Goal: Task Accomplishment & Management: Complete application form

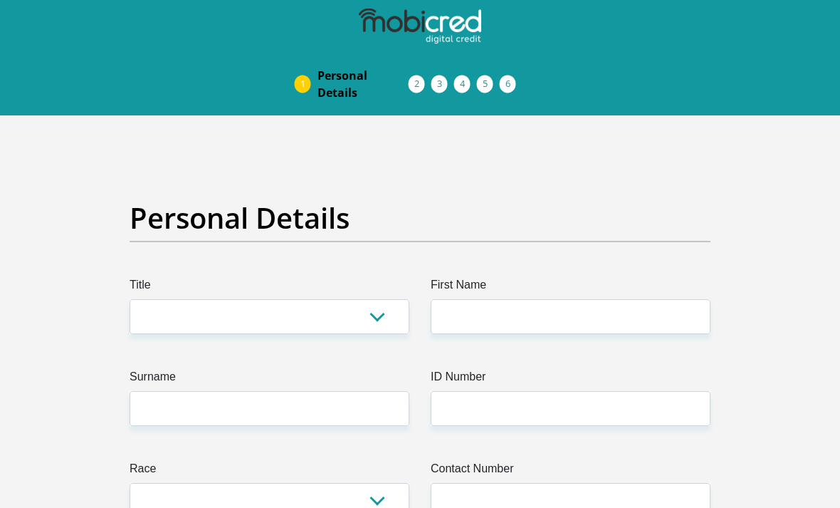
scroll to position [1, 0]
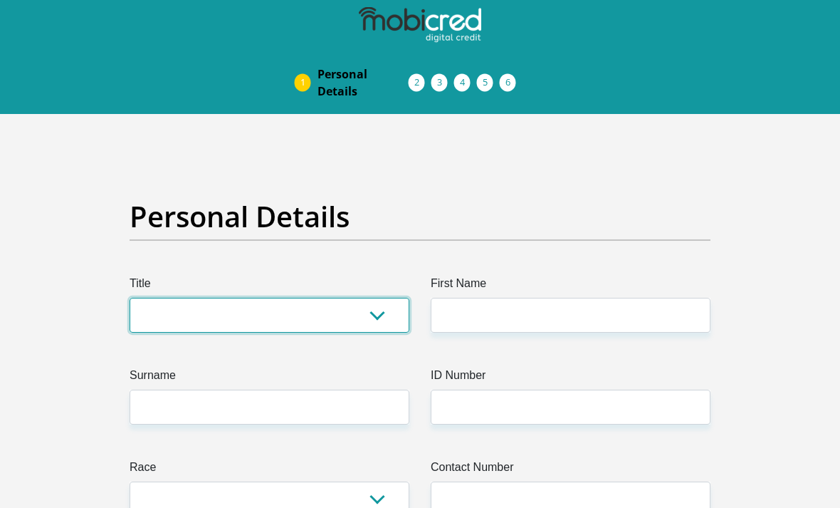
click at [142, 311] on select "Mr Ms Mrs Dr Other" at bounding box center [270, 315] width 280 height 35
select select "Mr"
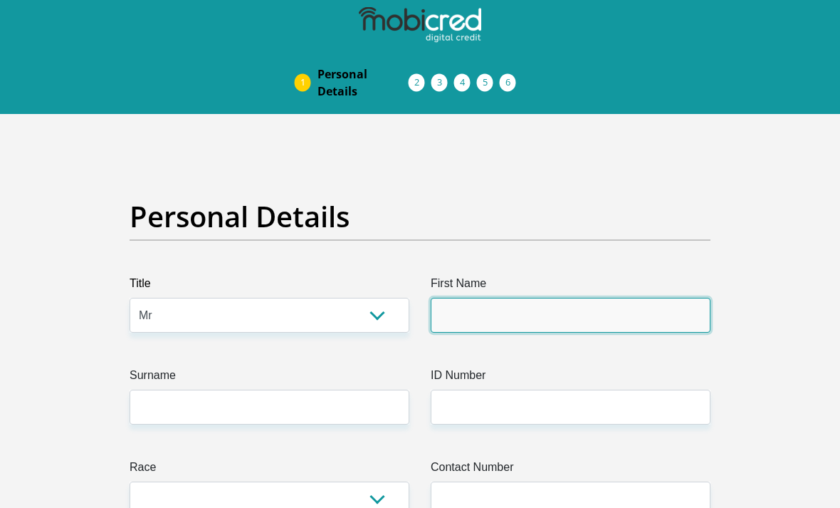
click at [625, 327] on input "First Name" at bounding box center [571, 315] width 280 height 35
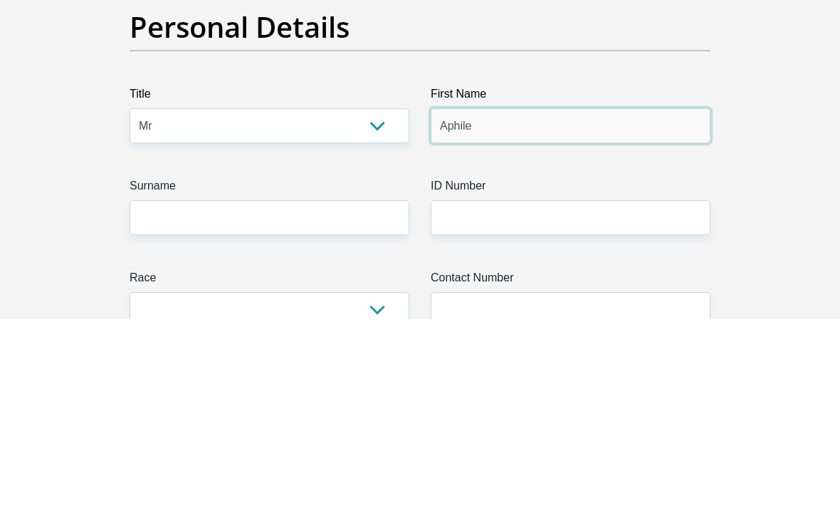
type input "Aphile"
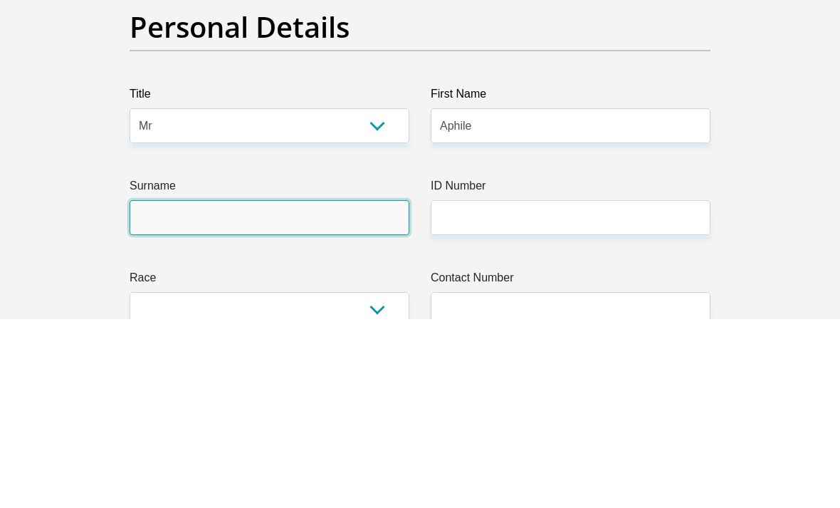
click at [163, 389] on input "Surname" at bounding box center [270, 406] width 280 height 35
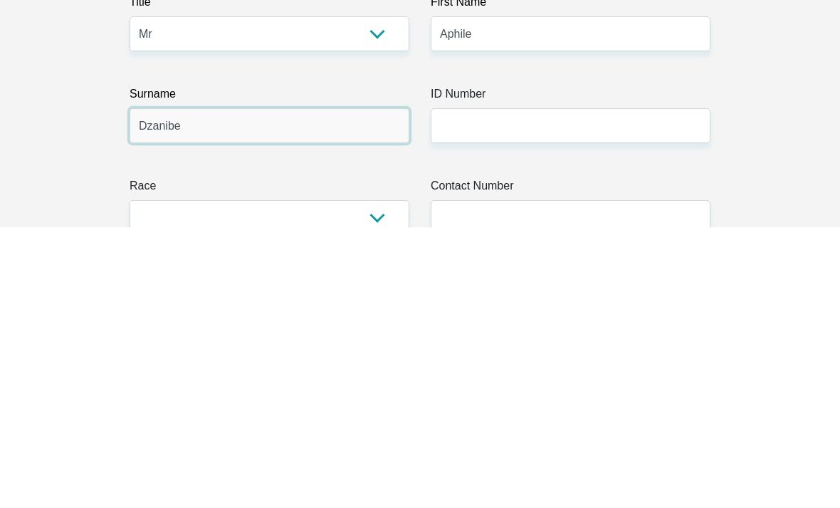
type input "Dzanibe"
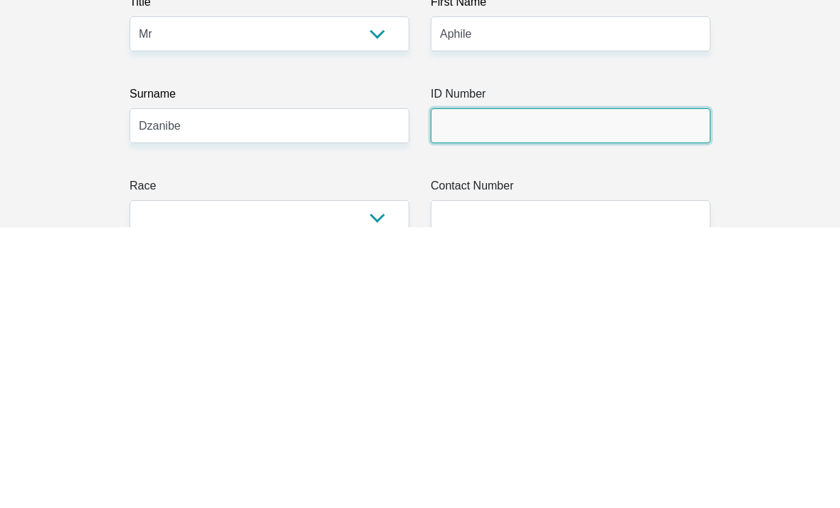
click at [615, 389] on input "ID Number" at bounding box center [571, 406] width 280 height 35
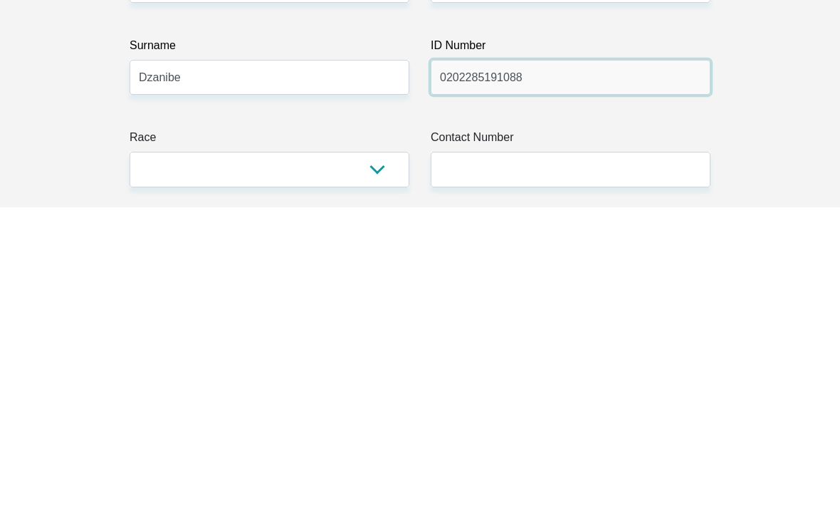
type input "0202285191088"
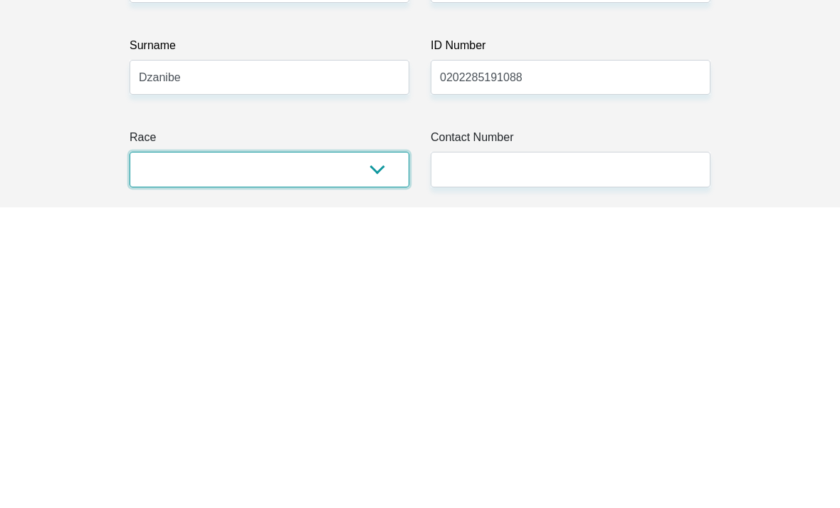
click at [153, 452] on select "Black Coloured Indian White Other" at bounding box center [270, 469] width 280 height 35
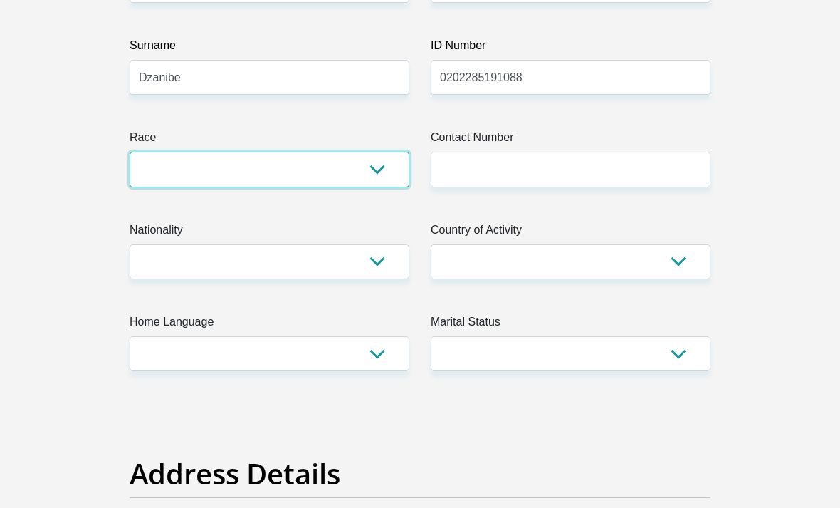
select select "1"
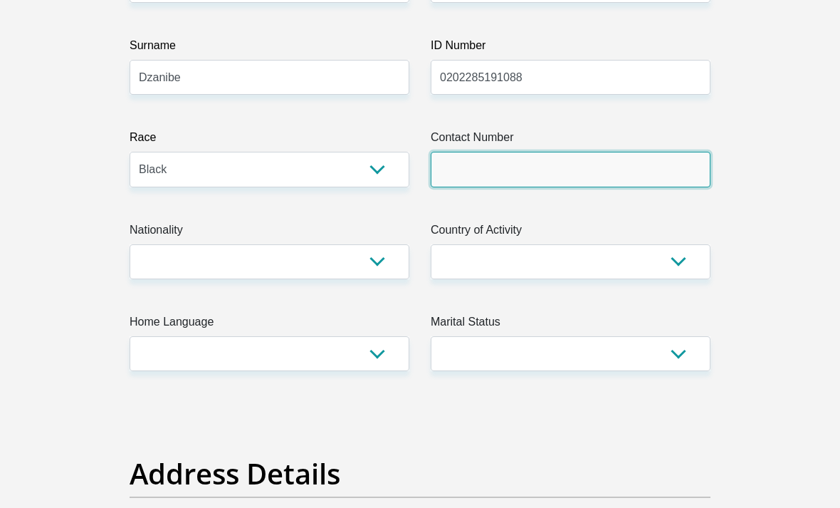
click at [659, 172] on input "Contact Number" at bounding box center [571, 169] width 280 height 35
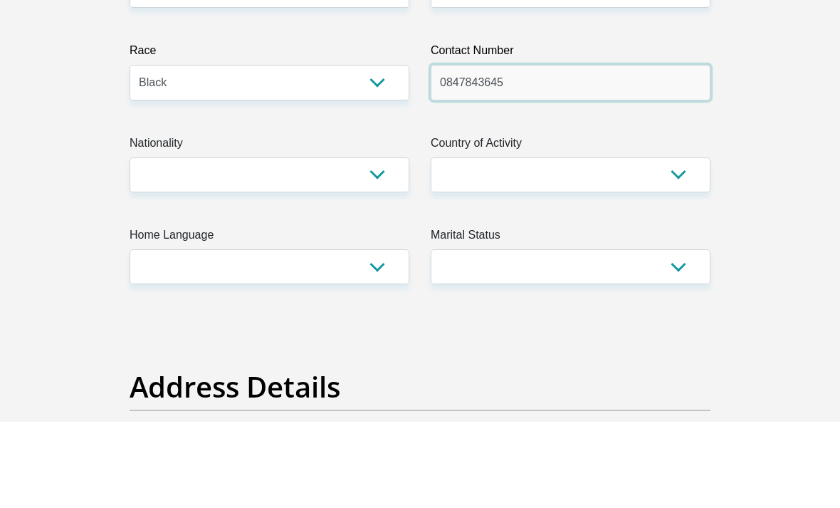
type input "0847843645"
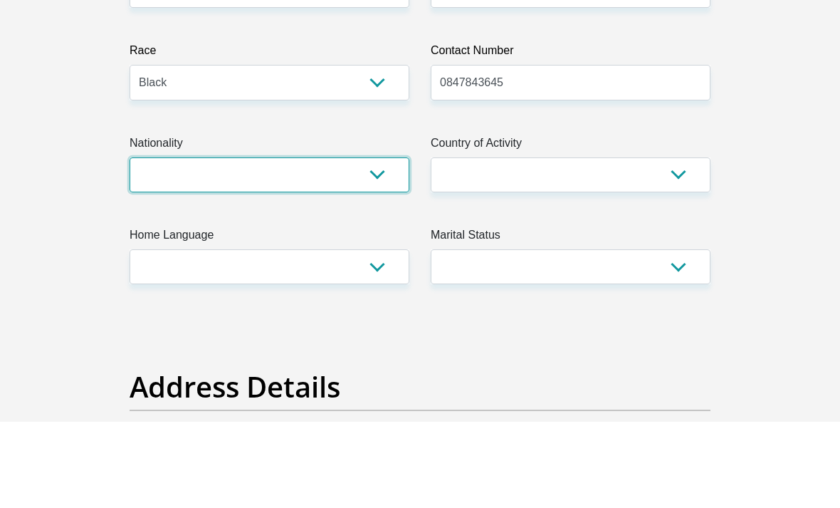
click at [188, 244] on select "South Africa Afghanistan Aland Islands Albania Algeria America Samoa American V…" at bounding box center [270, 261] width 280 height 35
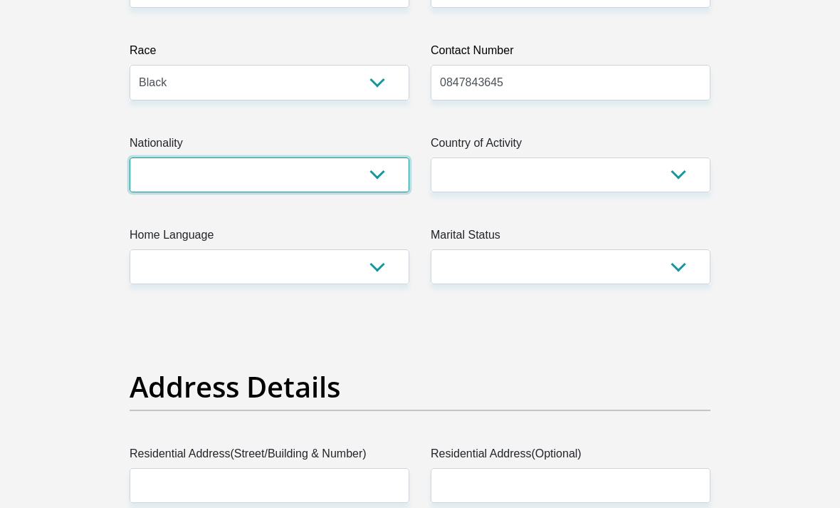
select select "ZAF"
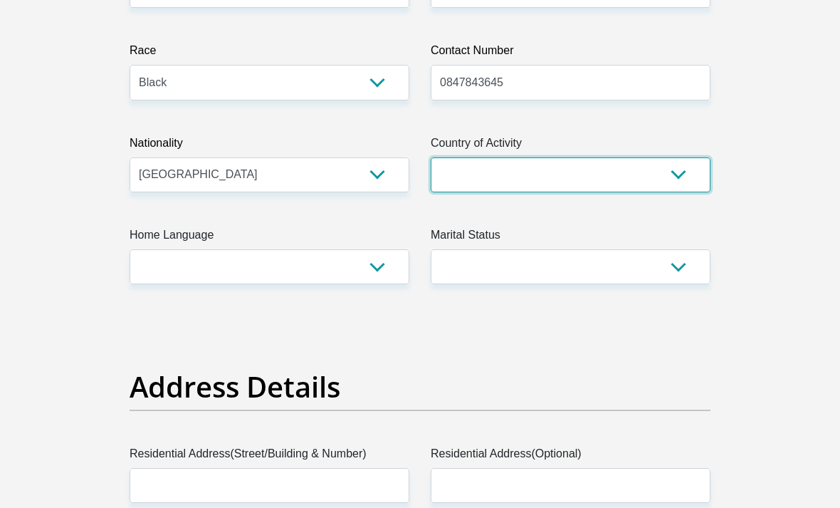
click at [636, 182] on select "South Africa Afghanistan Aland Islands Albania Algeria America Samoa American V…" at bounding box center [571, 174] width 280 height 35
select select "ZAF"
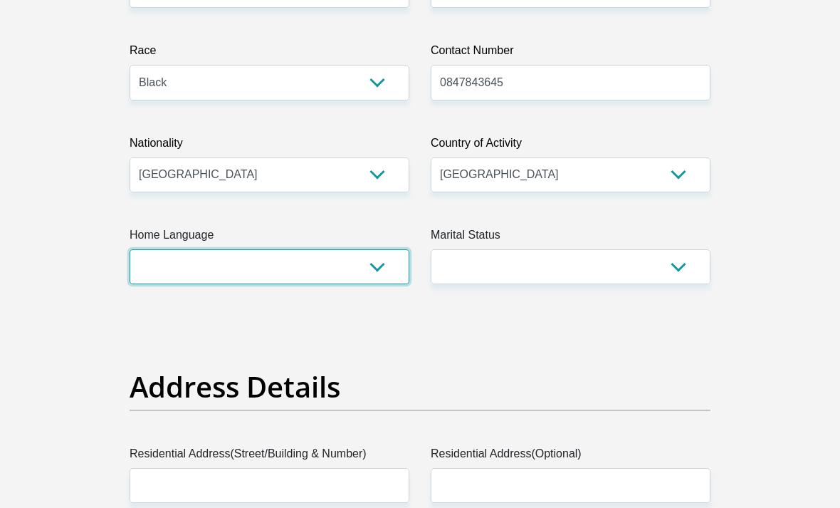
click at [184, 266] on select "Afrikaans English Sepedi South Ndebele Southern Sotho Swati Tsonga Tswana Venda…" at bounding box center [270, 266] width 280 height 35
select select "zul"
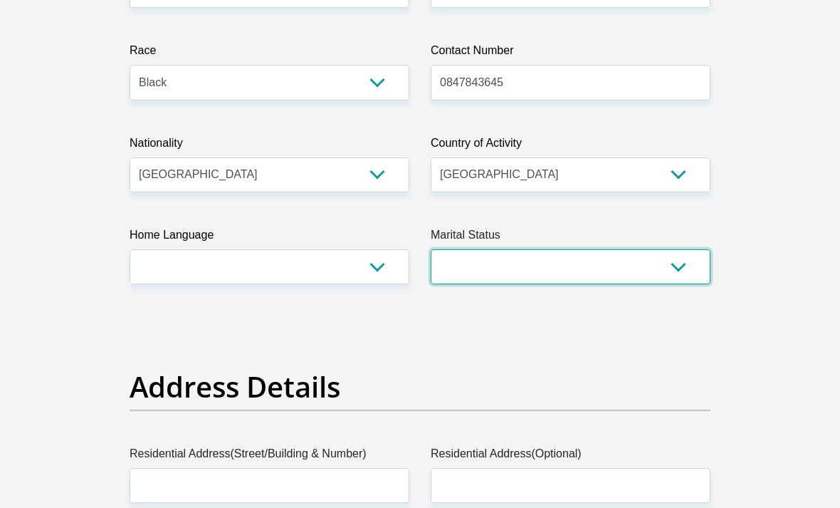
click at [648, 271] on select "Married ANC Single Divorced Widowed Married COP or Customary Law" at bounding box center [571, 266] width 280 height 35
select select "2"
click at [667, 263] on select "Married ANC Single Divorced Widowed Married COP or Customary Law" at bounding box center [571, 266] width 280 height 35
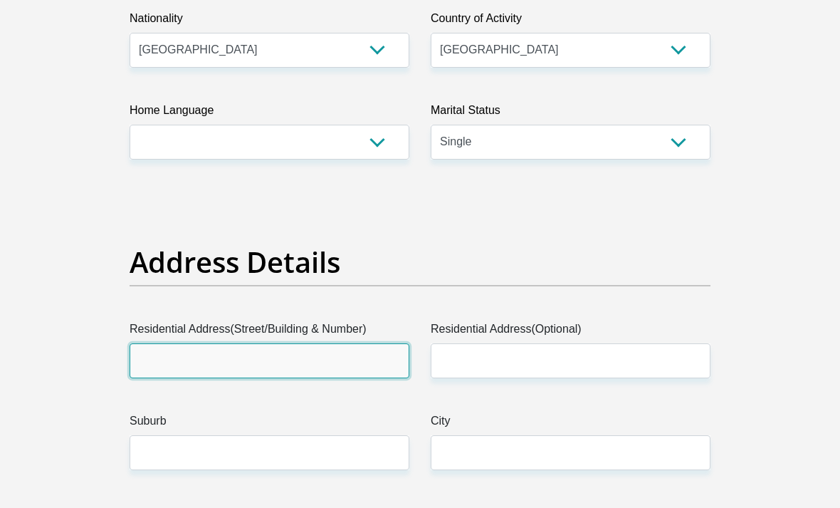
click at [158, 365] on input "Residential Address(Street/Building & Number)" at bounding box center [270, 360] width 280 height 35
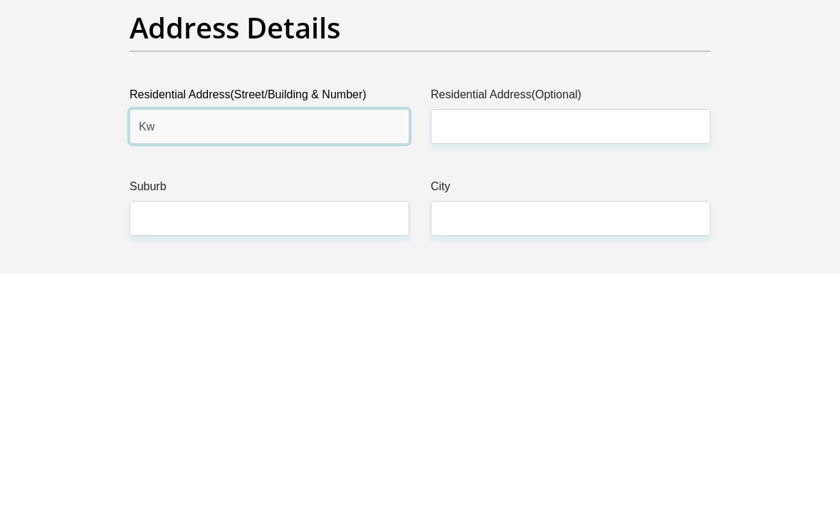
type input "K"
type input "Khehla Mkhize avenue"
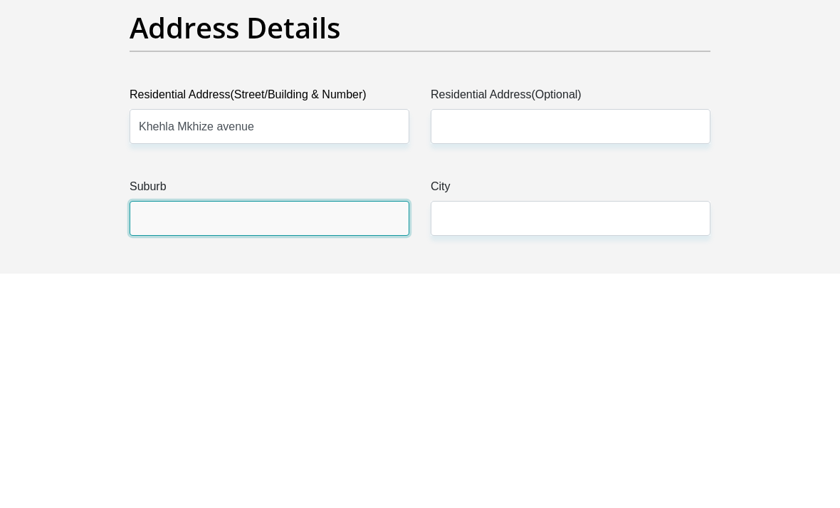
click at [164, 436] on input "Suburb" at bounding box center [270, 453] width 280 height 35
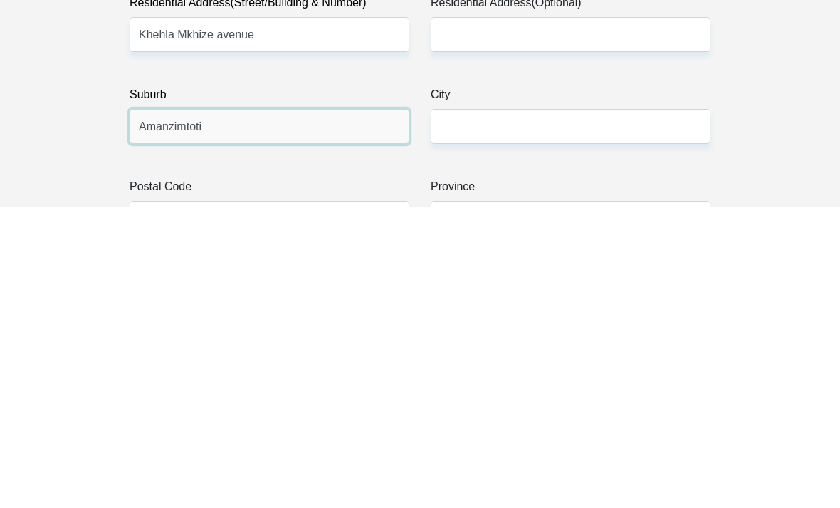
type input "Amanzimtoti"
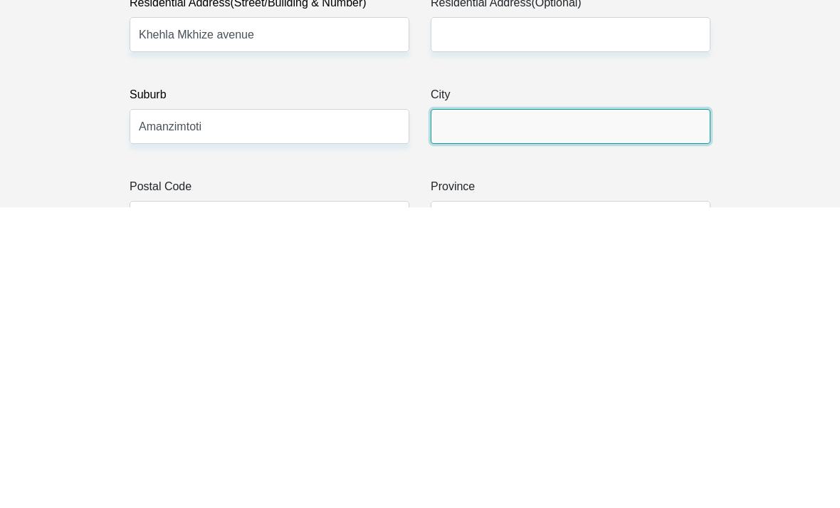
click at [624, 409] on input "City" at bounding box center [571, 426] width 280 height 35
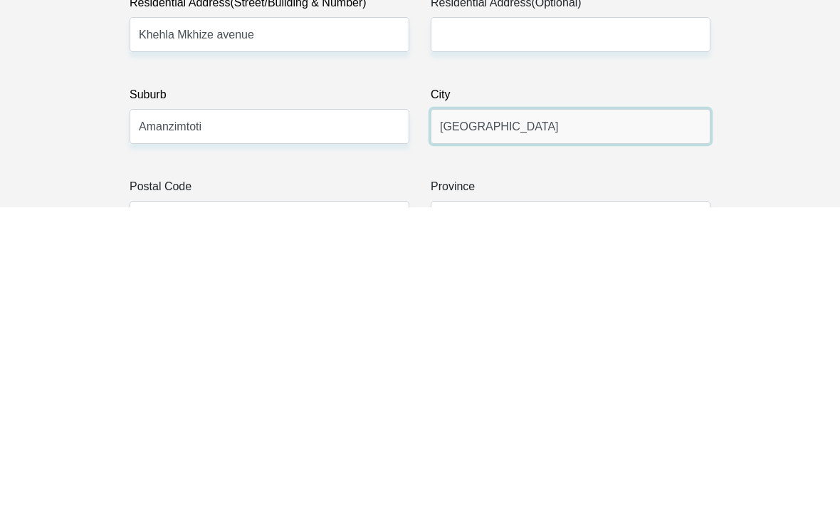
type input "Durban"
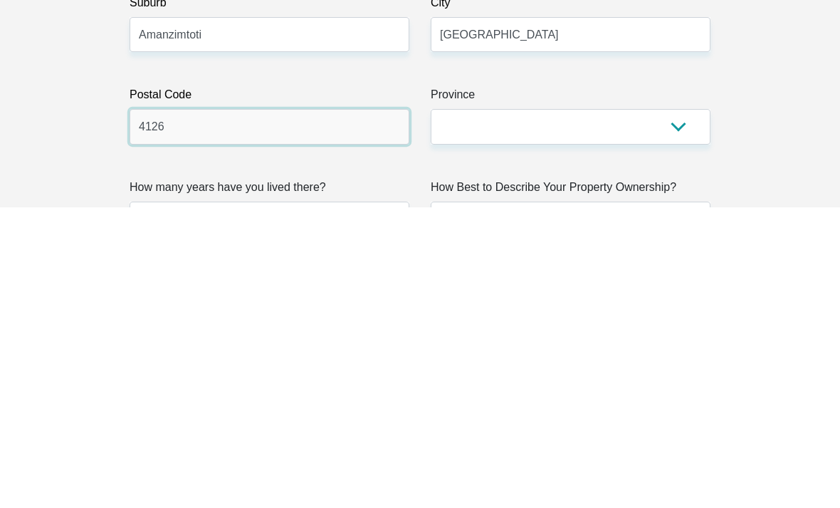
type input "4126"
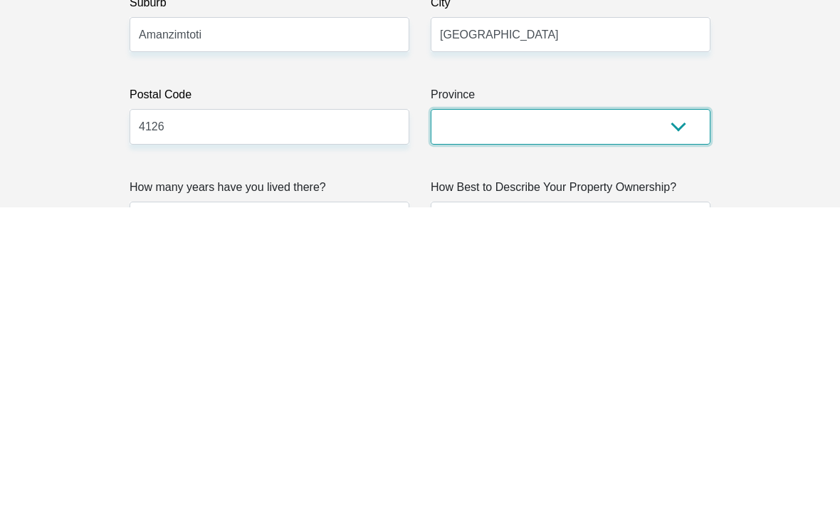
click at [594, 409] on select "Eastern Cape Free State Gauteng KwaZulu-Natal Limpopo Mpumalanga Northern Cape …" at bounding box center [571, 426] width 280 height 35
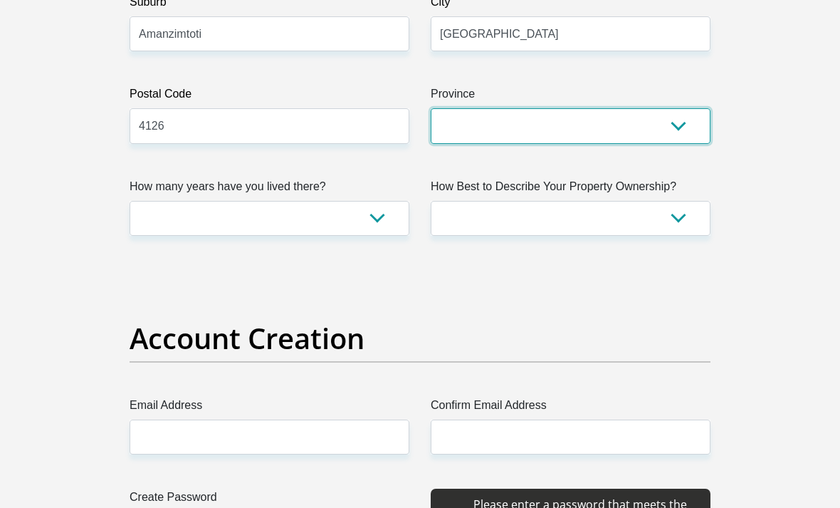
select select "[GEOGRAPHIC_DATA][DATE]"
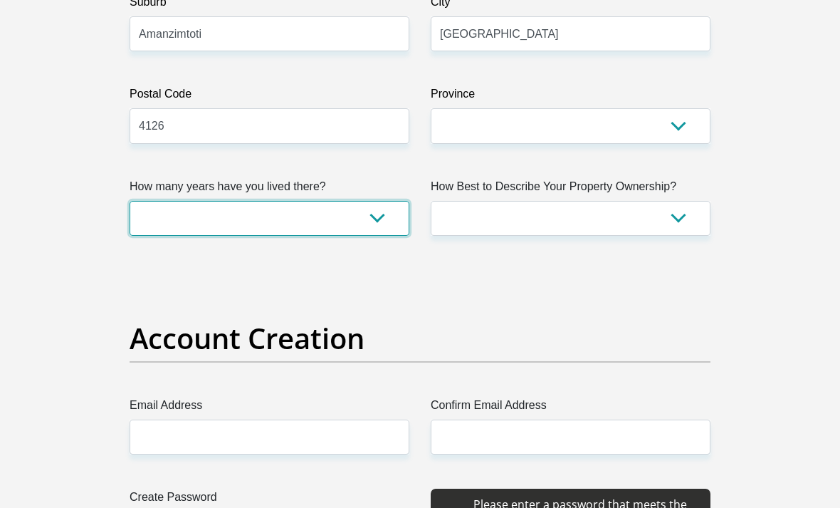
click at [373, 219] on select "less than 1 year 1-3 years 3-5 years 5+ years" at bounding box center [270, 218] width 280 height 35
select select "5"
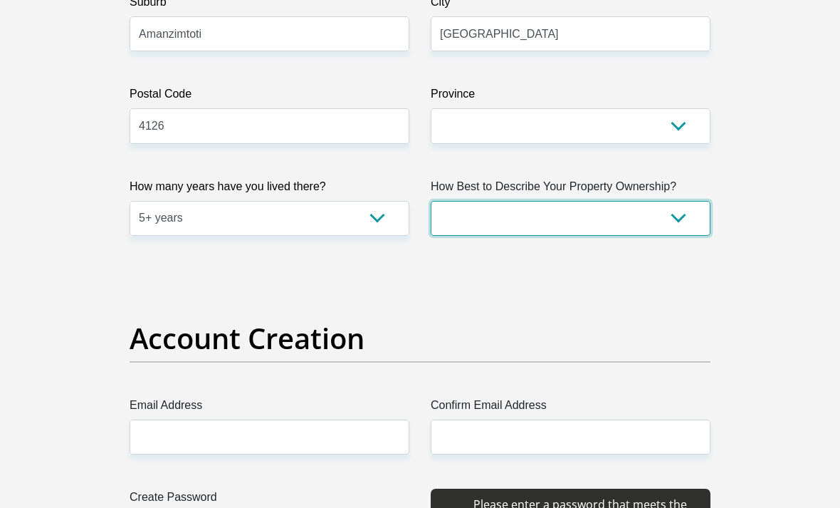
click at [651, 211] on select "Owned Rented Family Owned Company Dwelling" at bounding box center [571, 218] width 280 height 35
select select "parents"
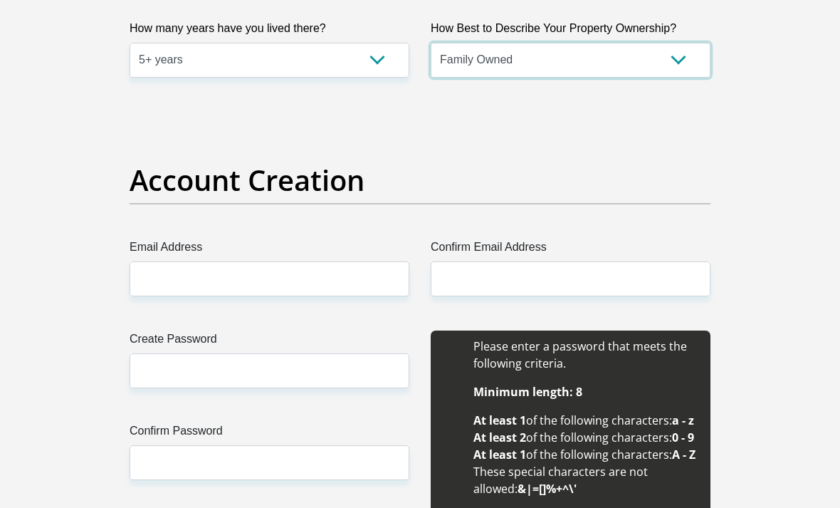
scroll to position [1121, 0]
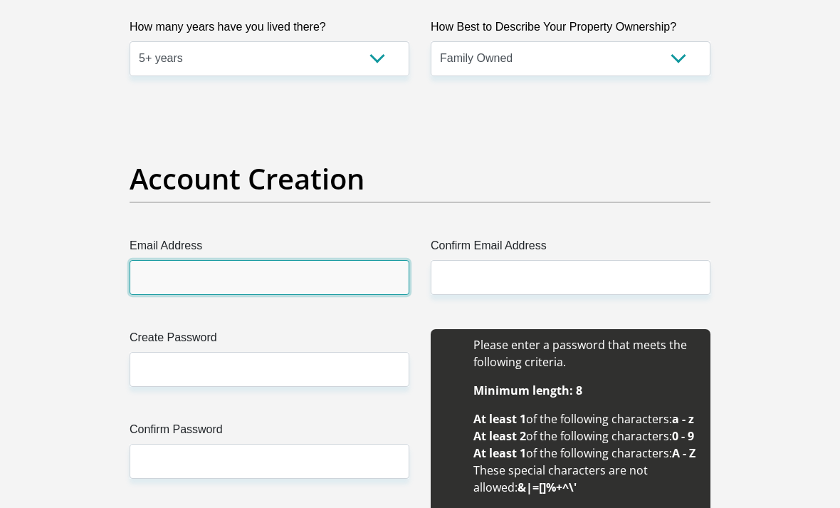
click at [330, 278] on input "Email Address" at bounding box center [270, 277] width 280 height 35
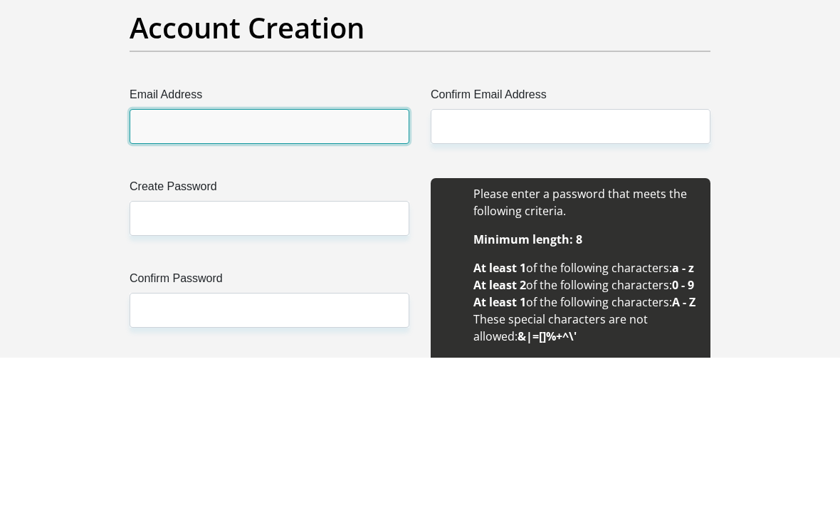
type input "aphiledzanibekhuboni10@gmail.com"
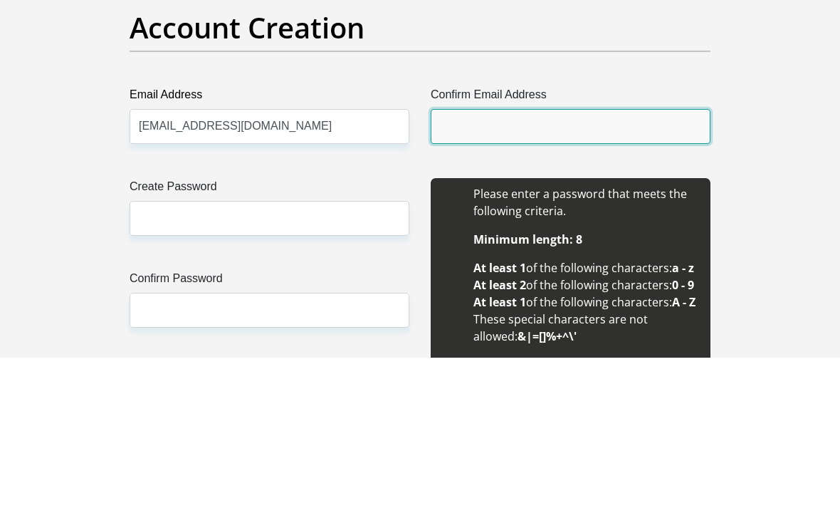
click at [577, 260] on input "Confirm Email Address" at bounding box center [571, 277] width 280 height 35
type input "aphiledzanibekhuboni10@gmail.com"
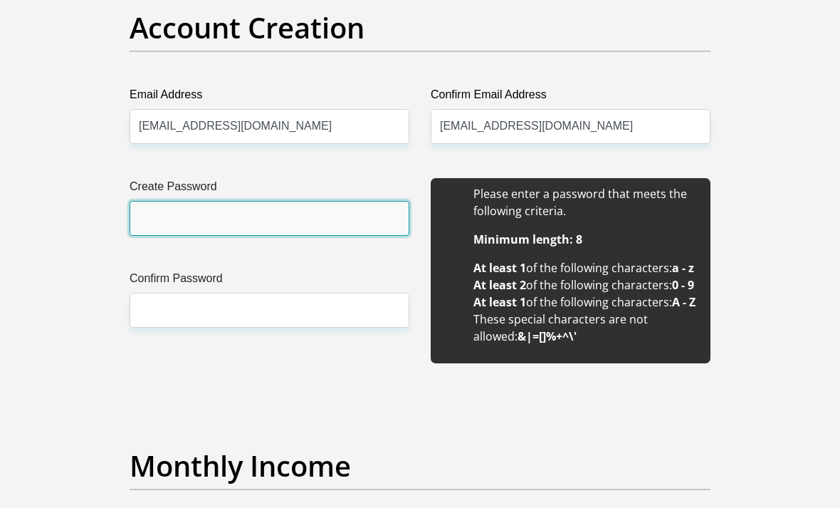
click at [153, 219] on input "Create Password" at bounding box center [270, 218] width 280 height 35
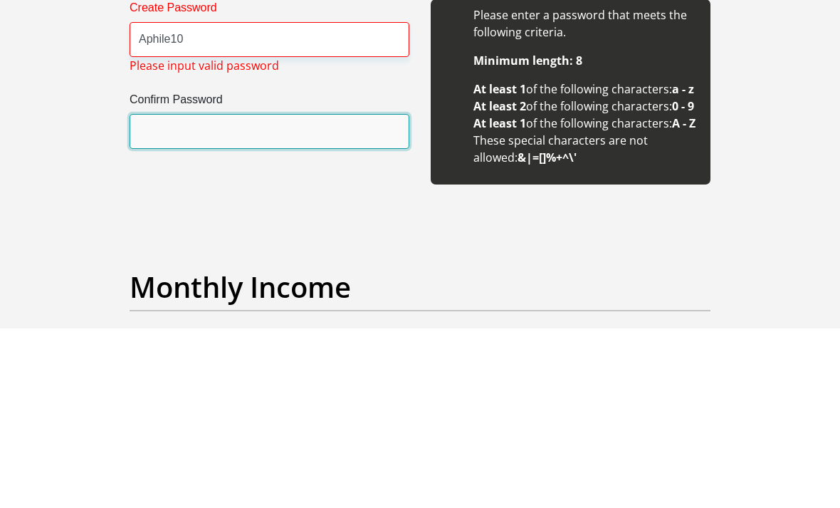
click at [174, 293] on input "Confirm Password" at bounding box center [270, 310] width 280 height 35
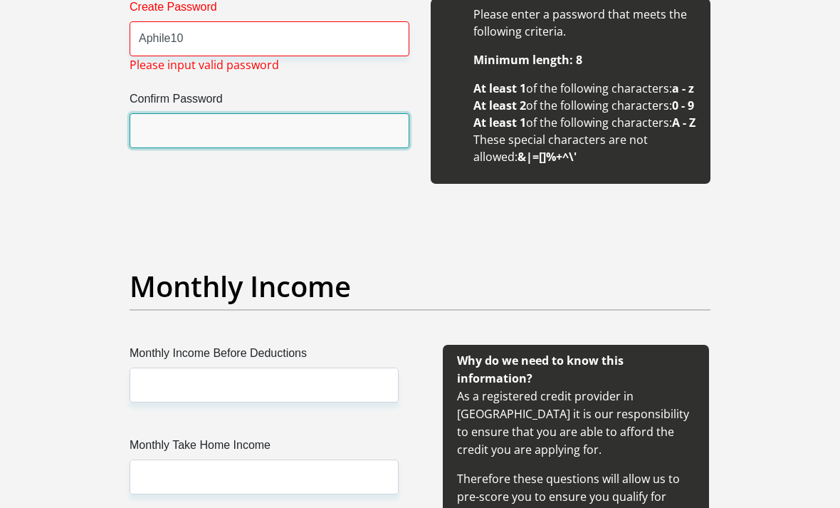
click at [165, 128] on input "Confirm Password" at bounding box center [270, 130] width 280 height 35
click at [157, 127] on input "Confirm Password" at bounding box center [270, 130] width 280 height 35
click at [167, 126] on input "Confirm Password" at bounding box center [270, 130] width 280 height 35
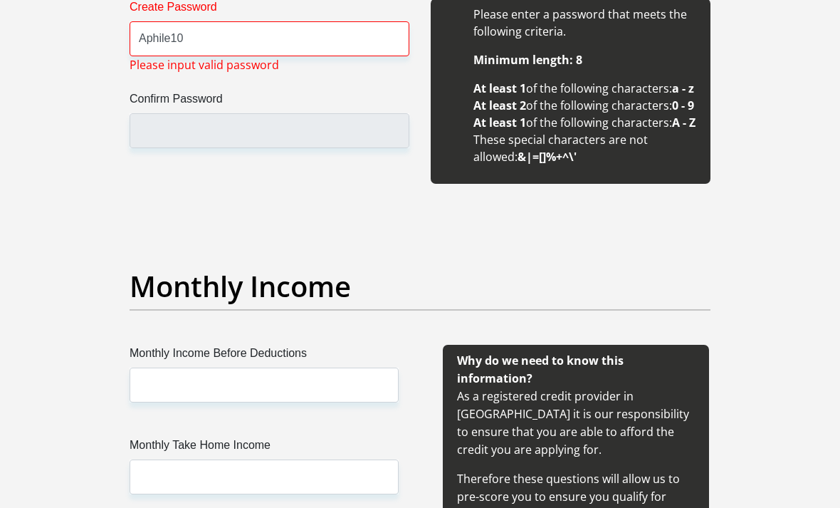
click at [315, 111] on label "Confirm Password" at bounding box center [270, 101] width 280 height 23
click at [315, 113] on input "Confirm Password" at bounding box center [270, 130] width 280 height 35
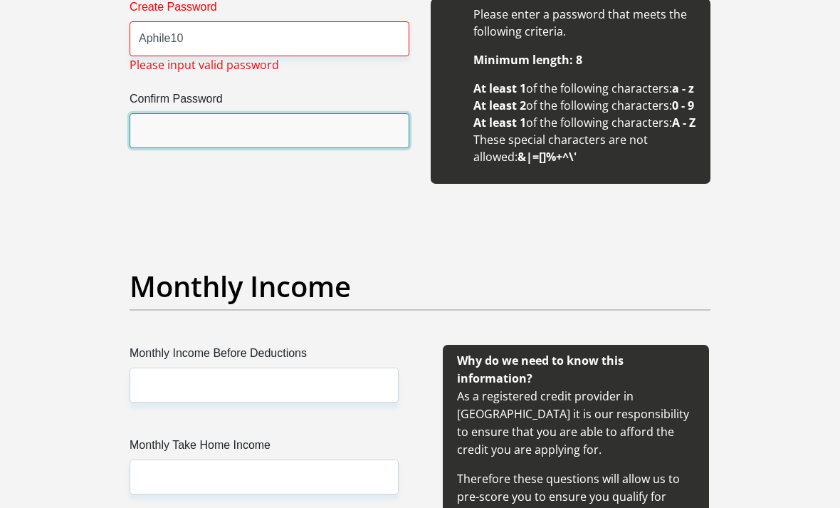
click at [310, 132] on input "Confirm Password" at bounding box center [270, 130] width 280 height 35
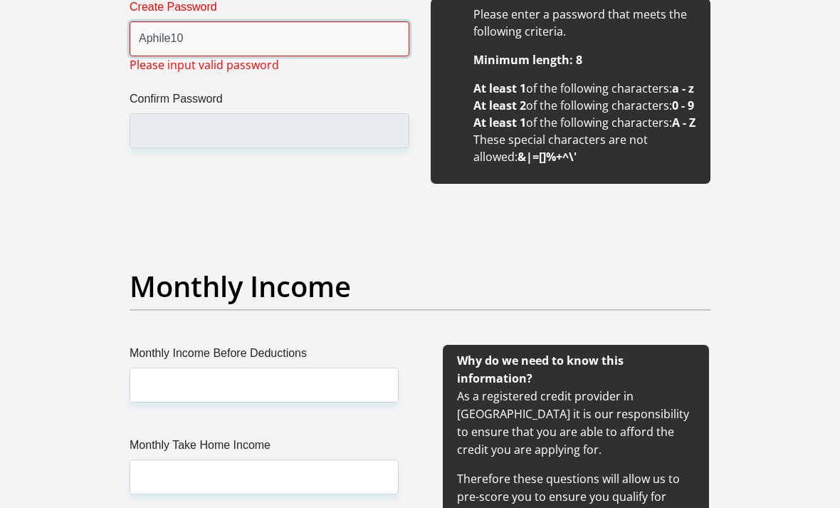
click at [347, 26] on input "Aphile10" at bounding box center [270, 38] width 280 height 35
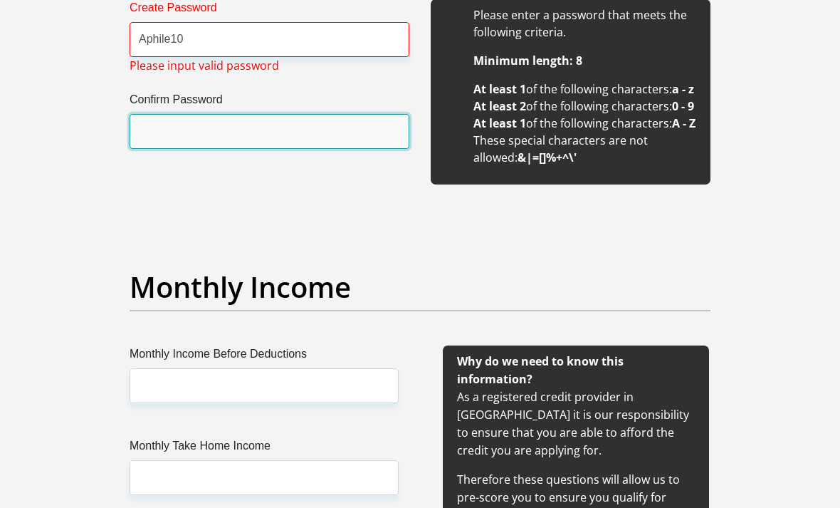
click at [312, 128] on input "Confirm Password" at bounding box center [270, 131] width 280 height 35
click at [309, 131] on input "Confirm Password" at bounding box center [270, 130] width 280 height 35
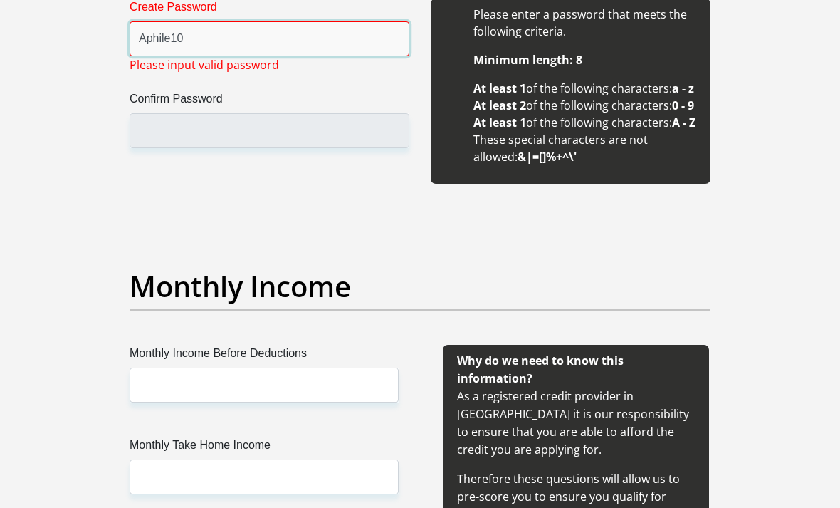
click at [317, 43] on input "Aphile10" at bounding box center [270, 38] width 280 height 35
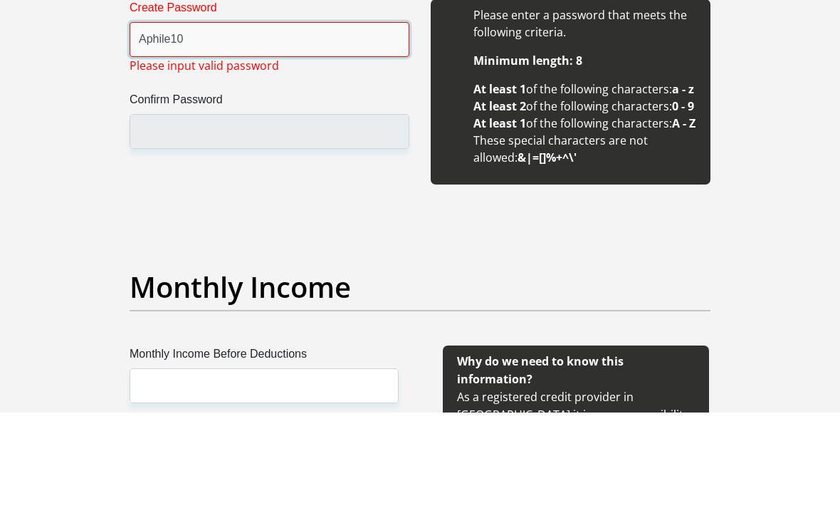
scroll to position [1336, 0]
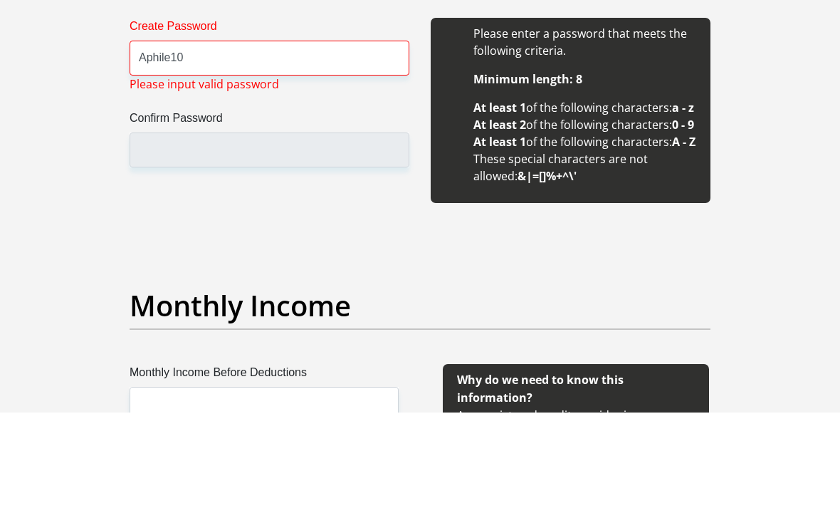
click at [158, 205] on label "Confirm Password" at bounding box center [270, 216] width 280 height 23
click at [158, 228] on input "Confirm Password" at bounding box center [270, 245] width 280 height 35
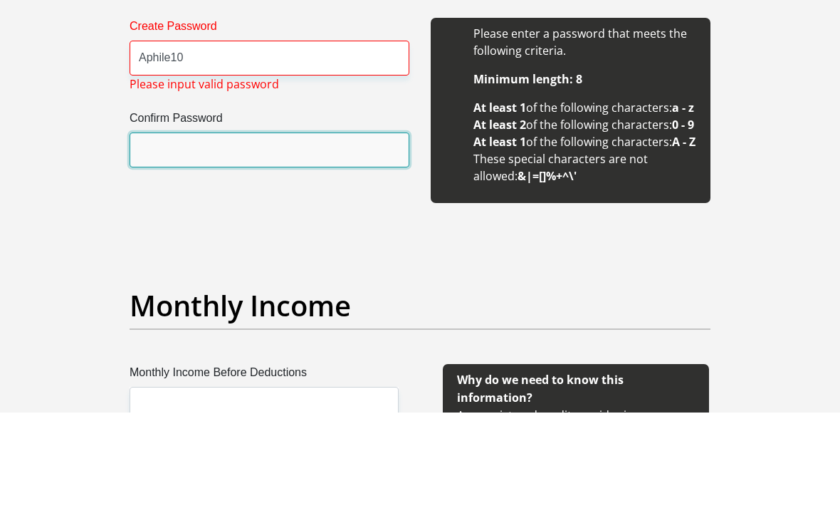
scroll to position [1432, 0]
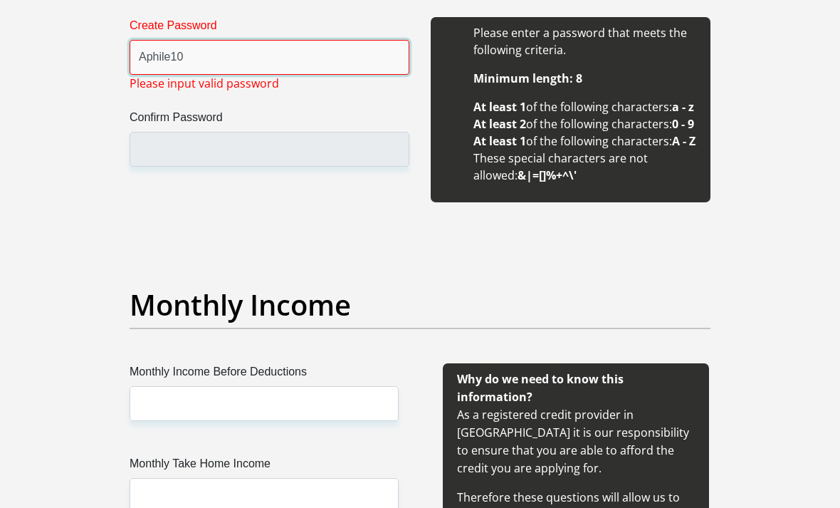
click at [195, 48] on input "Aphile10" at bounding box center [270, 57] width 280 height 35
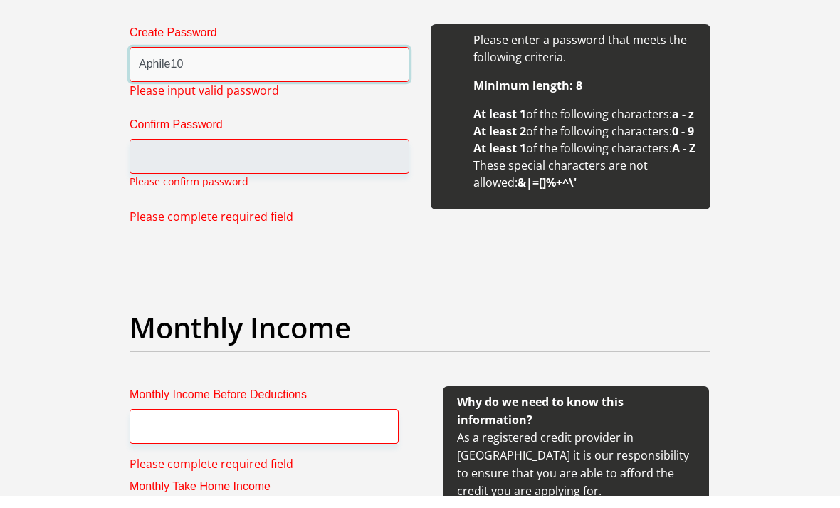
scroll to position [1407, 0]
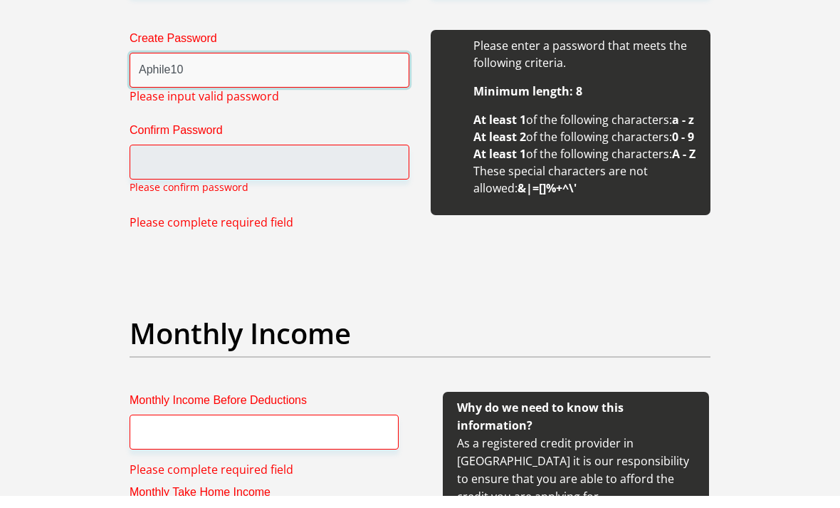
click at [192, 66] on input "Aphile10" at bounding box center [270, 82] width 280 height 35
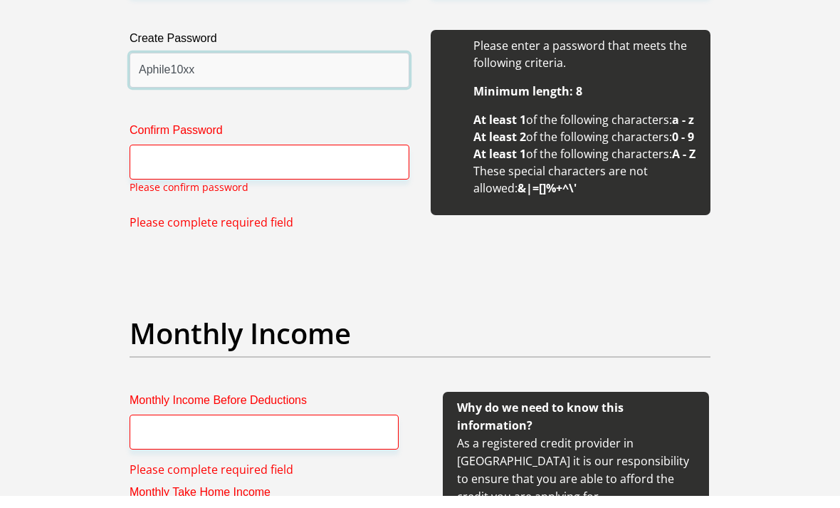
type input "Aphile10xx"
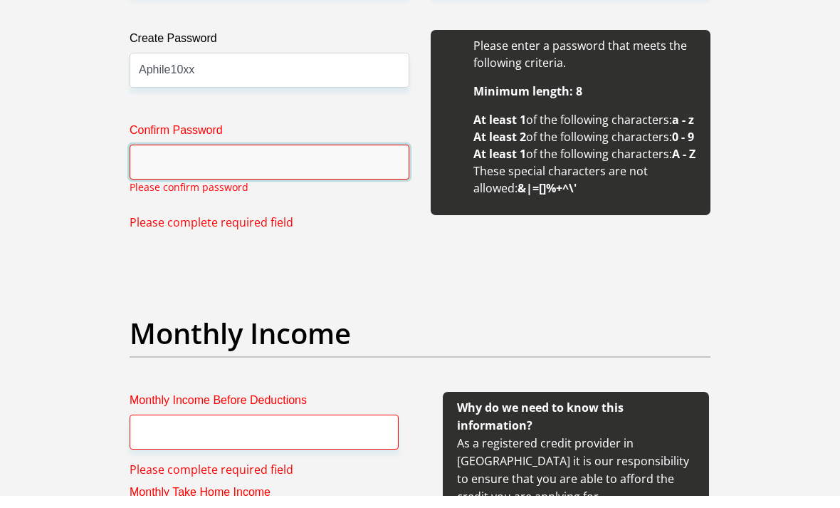
click at [317, 167] on input "Confirm Password" at bounding box center [270, 174] width 280 height 35
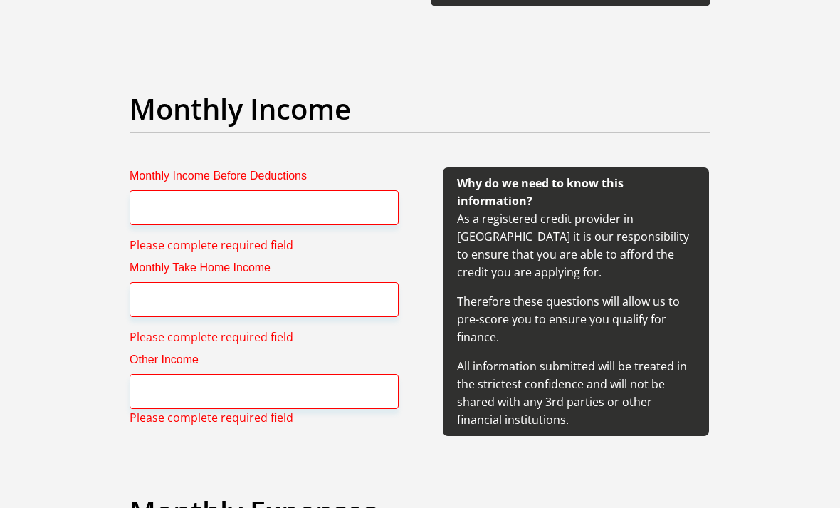
scroll to position [1634, 0]
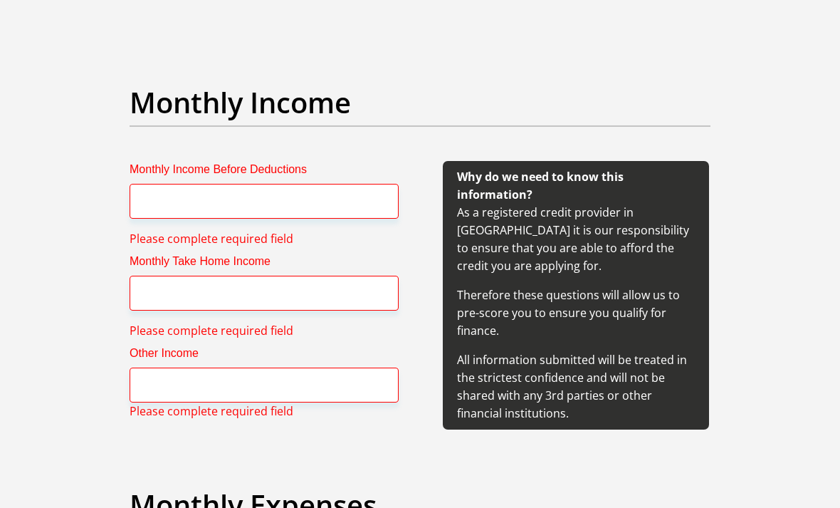
type input "Aphile10xx"
click at [154, 219] on input "Monthly Income Before Deductions" at bounding box center [264, 201] width 269 height 35
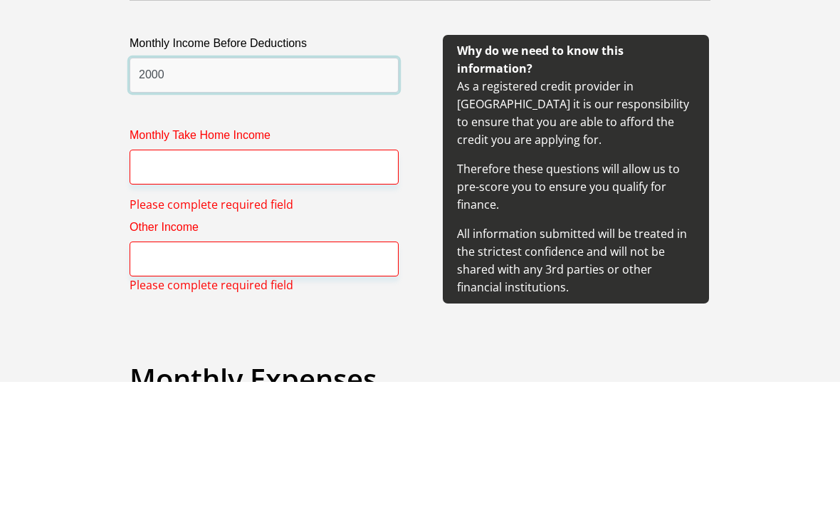
type input "2000"
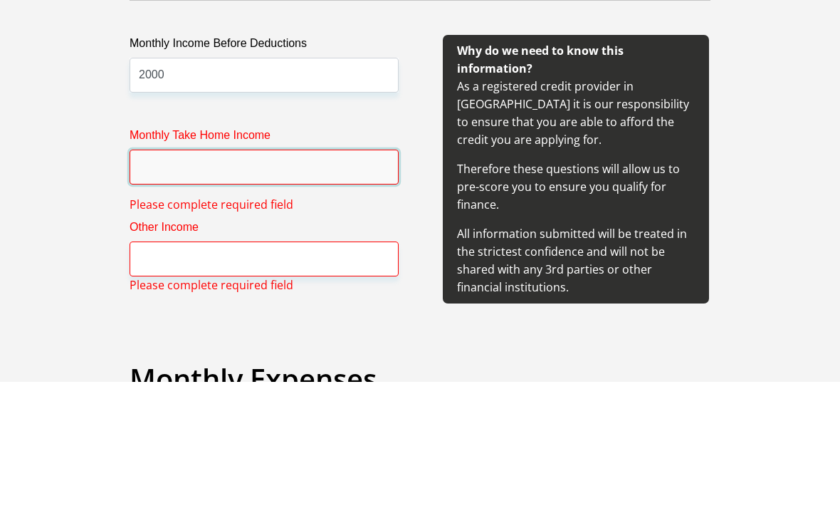
click at [163, 276] on input "Monthly Take Home Income" at bounding box center [264, 293] width 269 height 35
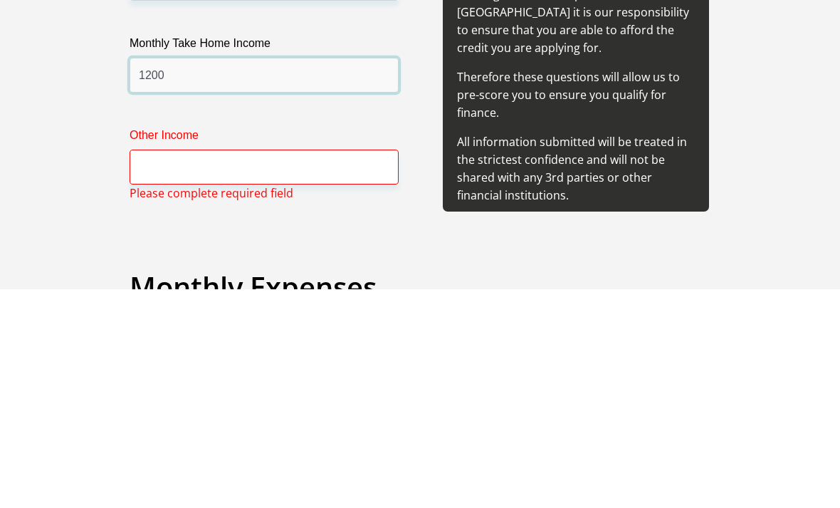
type input "1200"
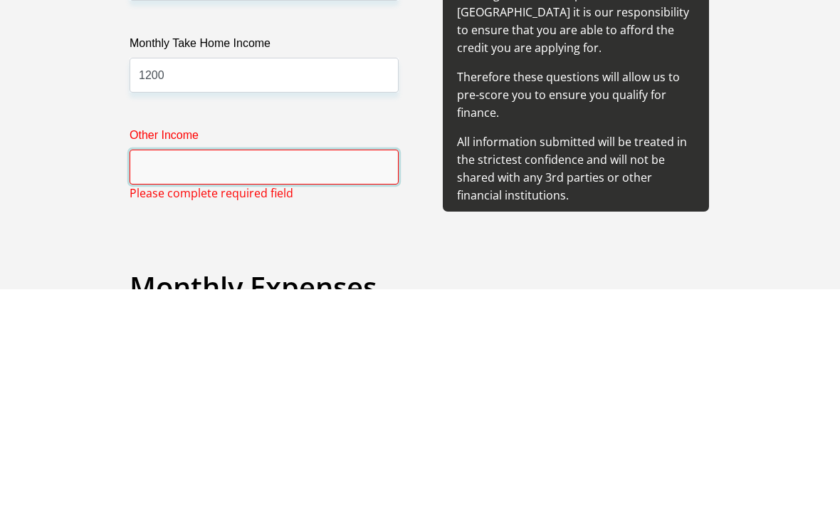
click at [157, 368] on input "Other Income" at bounding box center [264, 385] width 269 height 35
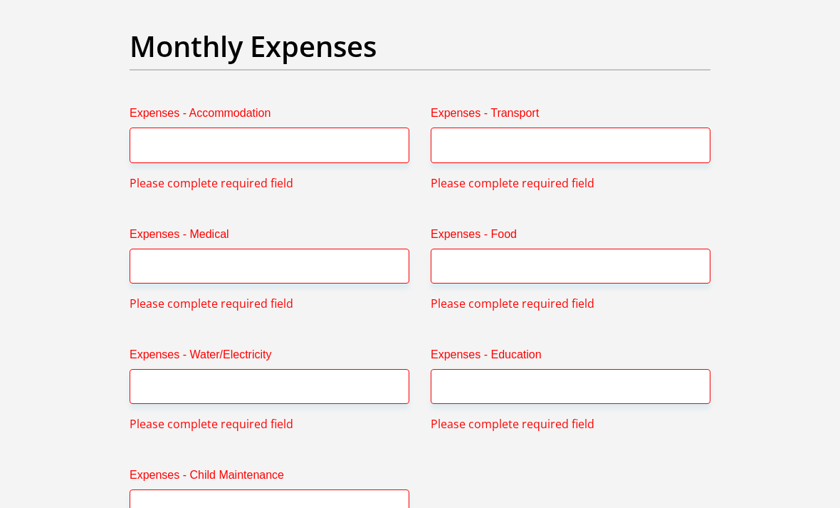
scroll to position [2095, 0]
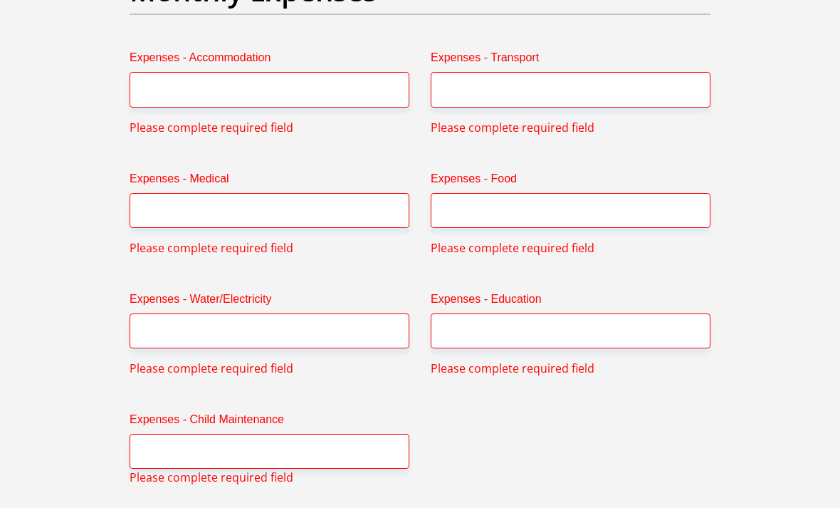
type input "500"
click at [169, 108] on input "Expenses - Accommodation" at bounding box center [270, 90] width 280 height 35
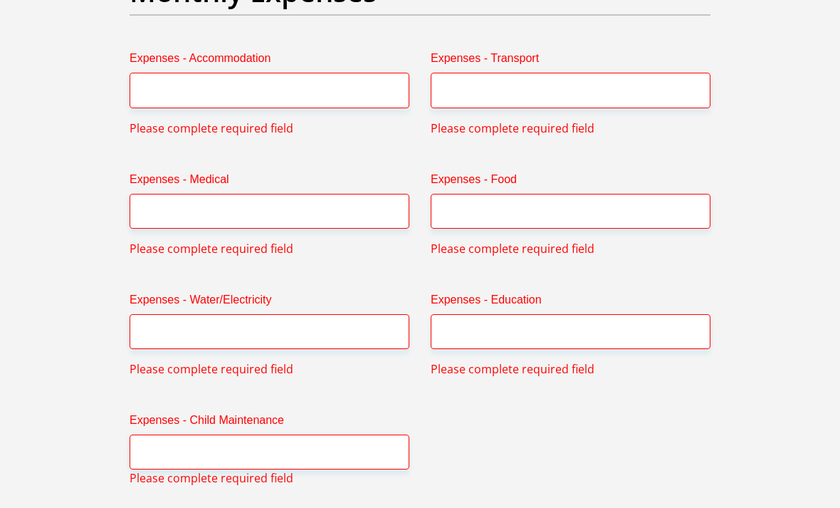
scroll to position [2149, 0]
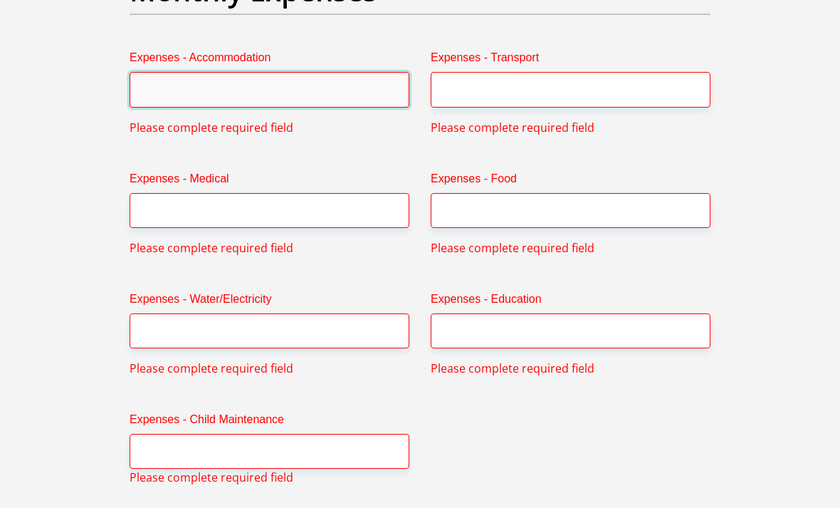
click at [152, 107] on input "Expenses - Accommodation" at bounding box center [270, 89] width 280 height 35
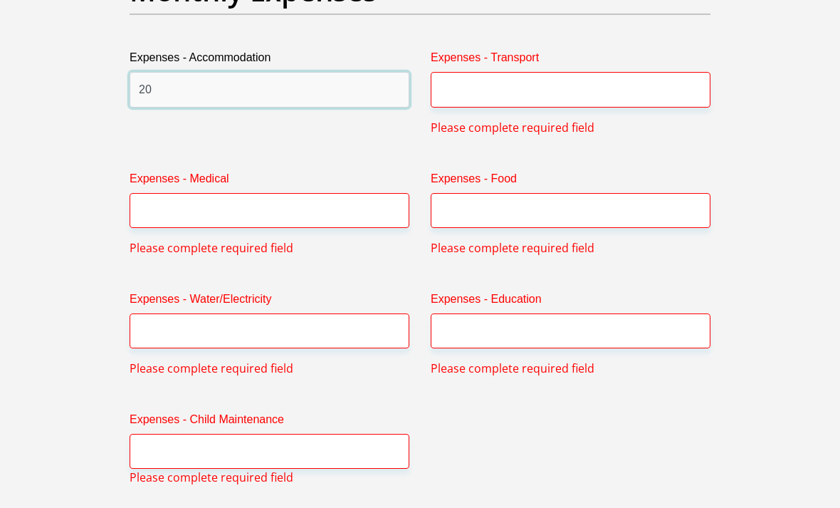
type input "20"
click at [591, 107] on input "Expenses - Transport" at bounding box center [571, 89] width 280 height 35
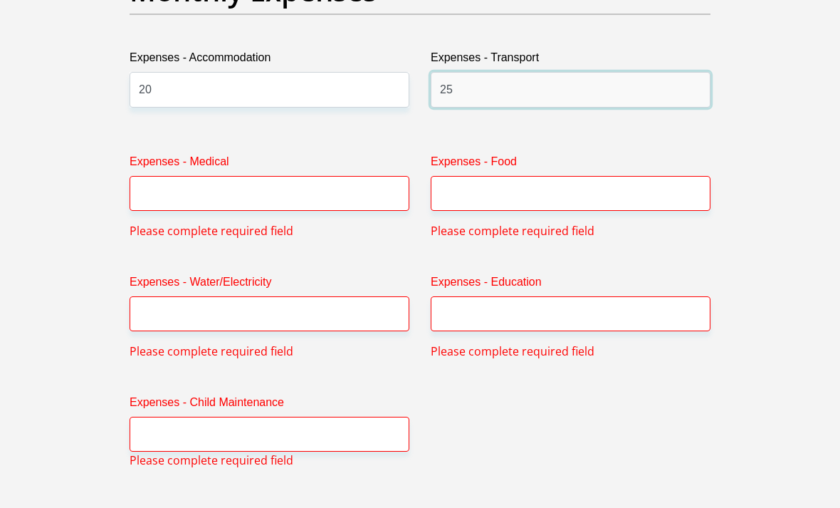
type input "25"
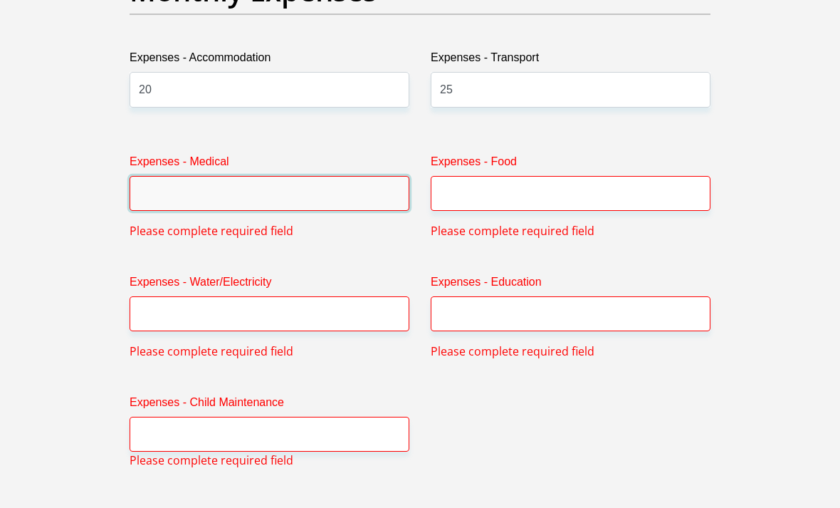
click at [157, 211] on input "Expenses - Medical" at bounding box center [270, 193] width 280 height 35
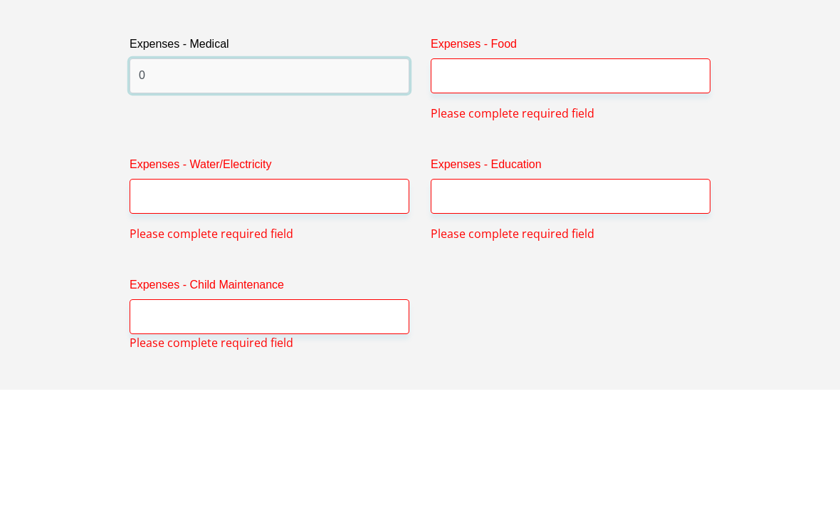
type input "0"
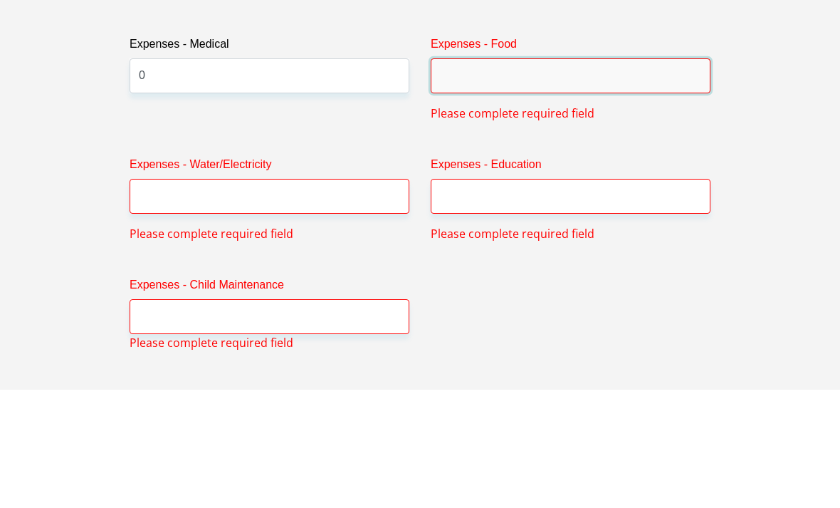
click at [630, 177] on input "Expenses - Food" at bounding box center [571, 194] width 280 height 35
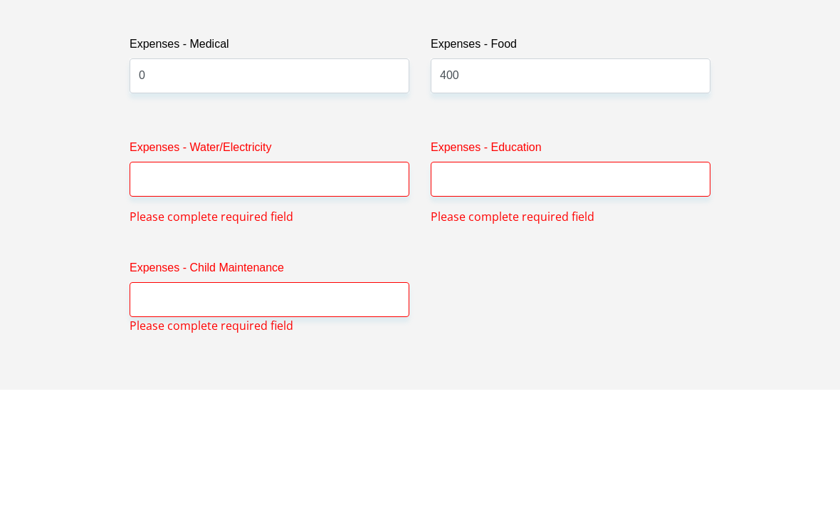
scroll to position [2267, 0]
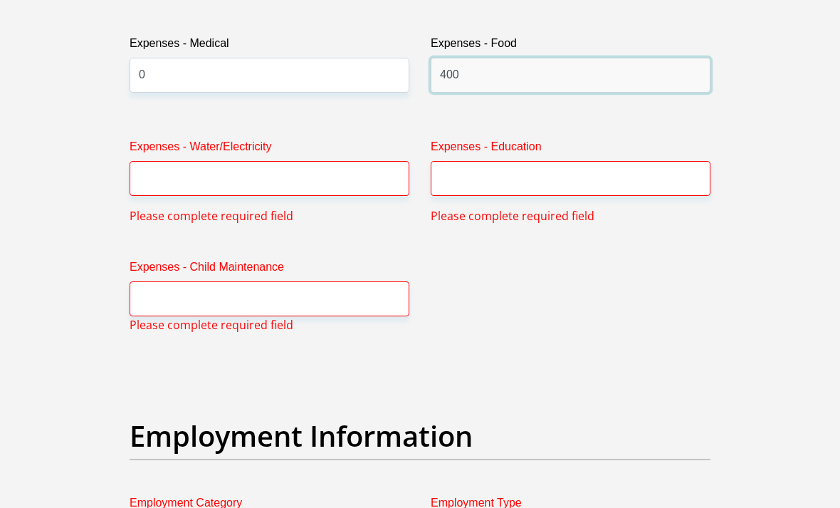
type input "400"
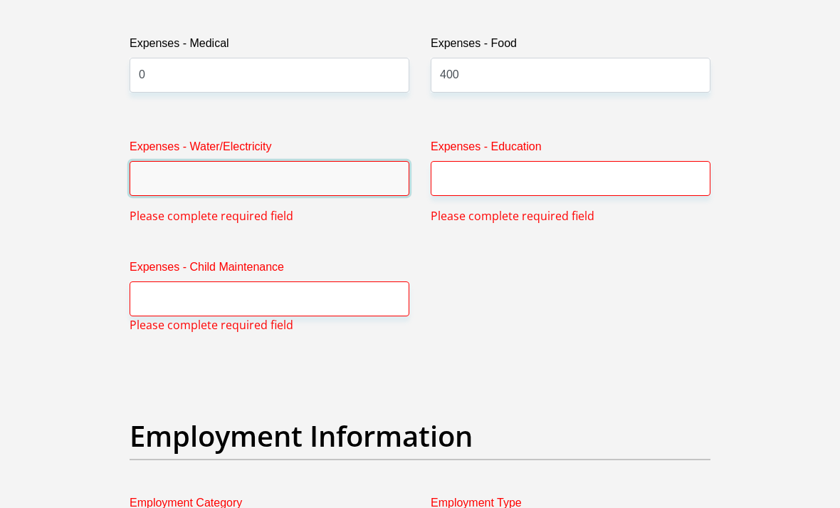
click at [152, 196] on input "Expenses - Water/Electricity" at bounding box center [270, 178] width 280 height 35
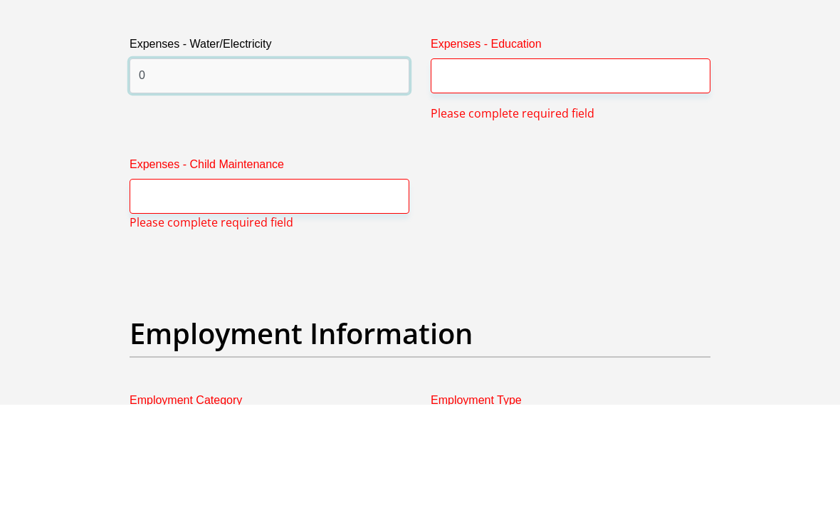
type input "0"
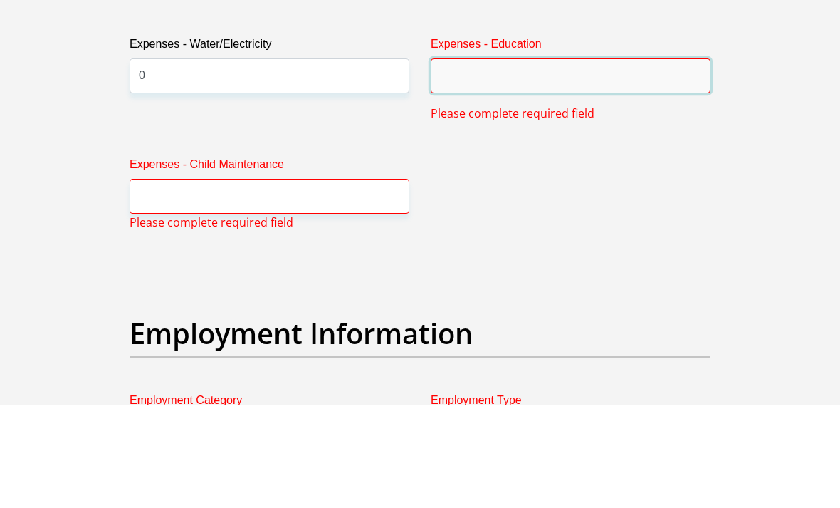
click at [617, 162] on input "Expenses - Education" at bounding box center [571, 179] width 280 height 35
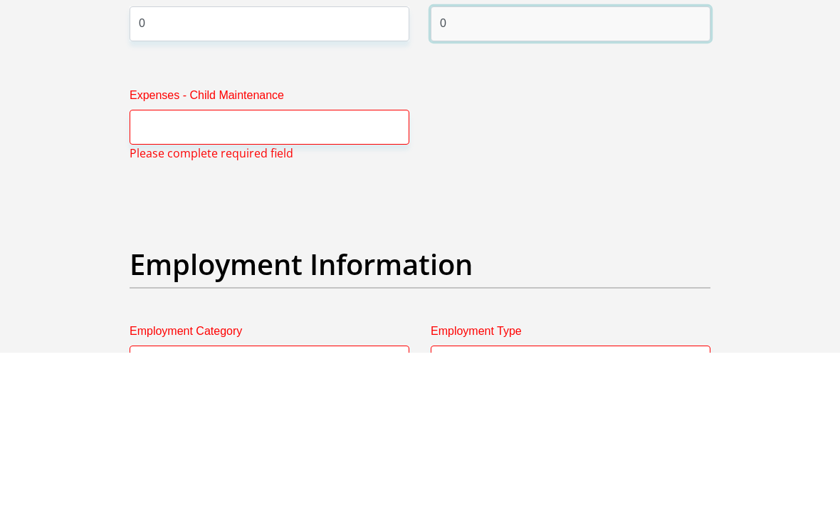
type input "0"
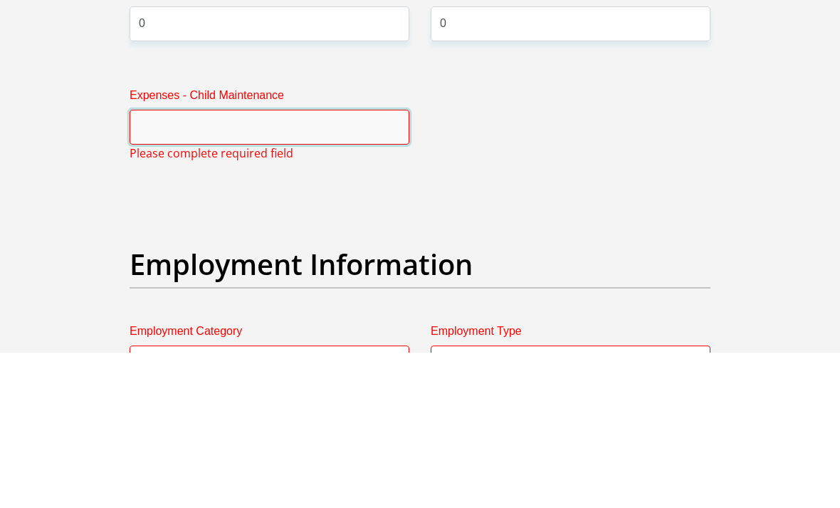
click at [149, 265] on input "Expenses - Child Maintenance" at bounding box center [270, 282] width 280 height 35
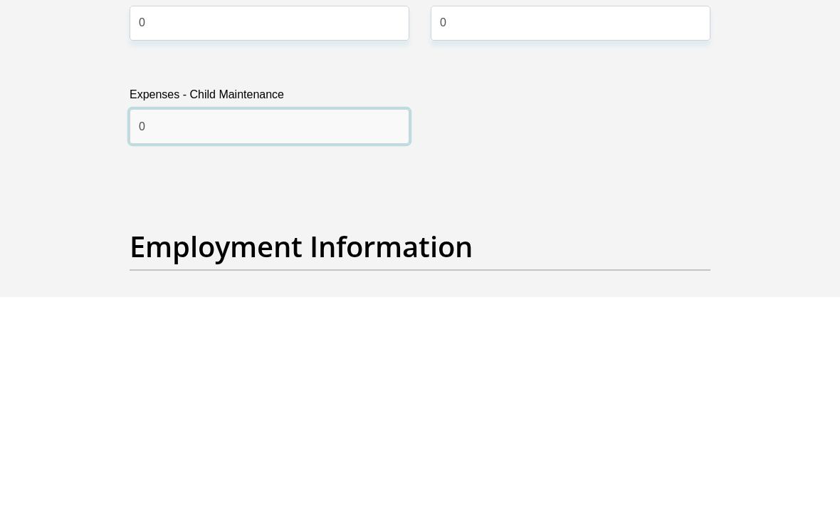
scroll to position [2208, 0]
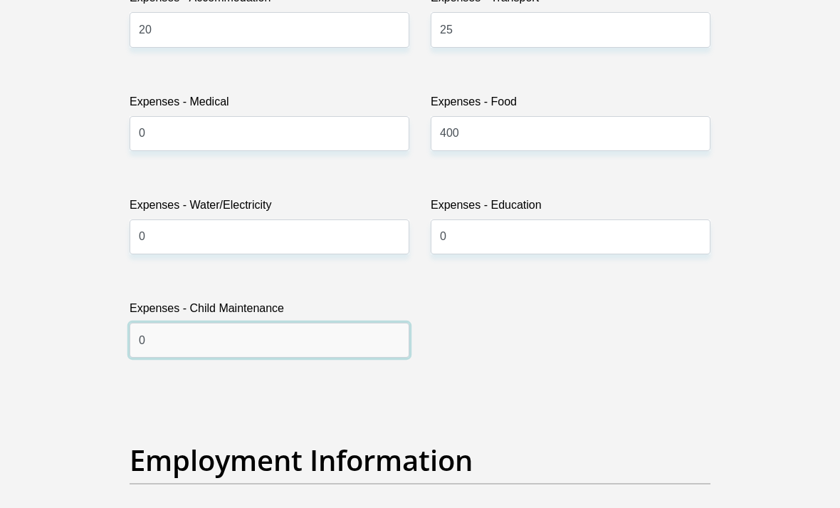
type input "0"
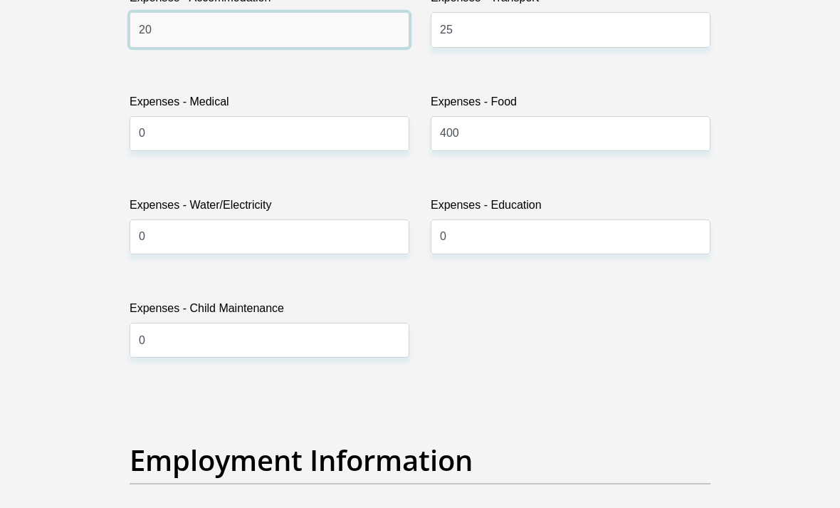
click at [164, 47] on input "20" at bounding box center [270, 29] width 280 height 35
type input "2"
type input "0"
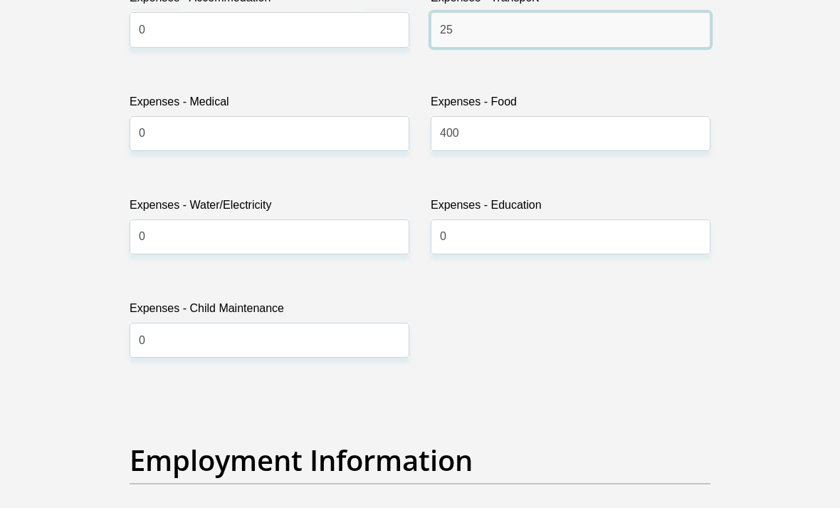
click at [641, 47] on input "25" at bounding box center [571, 29] width 280 height 35
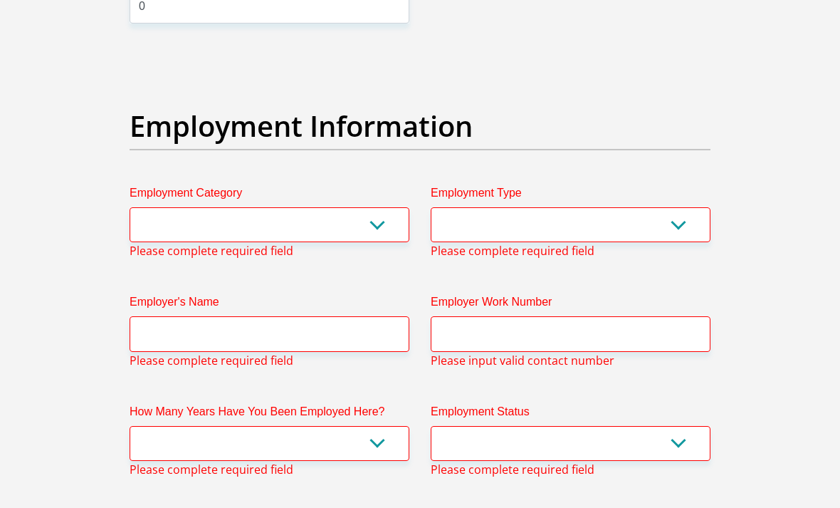
scroll to position [2542, 0]
click at [377, 242] on select "AGRICULTURE ALCOHOL & TOBACCO CONSTRUCTION MATERIALS METALLURGY EQUIPMENT FOR R…" at bounding box center [270, 224] width 280 height 35
click at [677, 242] on select "College/Lecturer Craft Seller Creative Driver Executive Farmer Forces - Non Com…" at bounding box center [571, 224] width 280 height 35
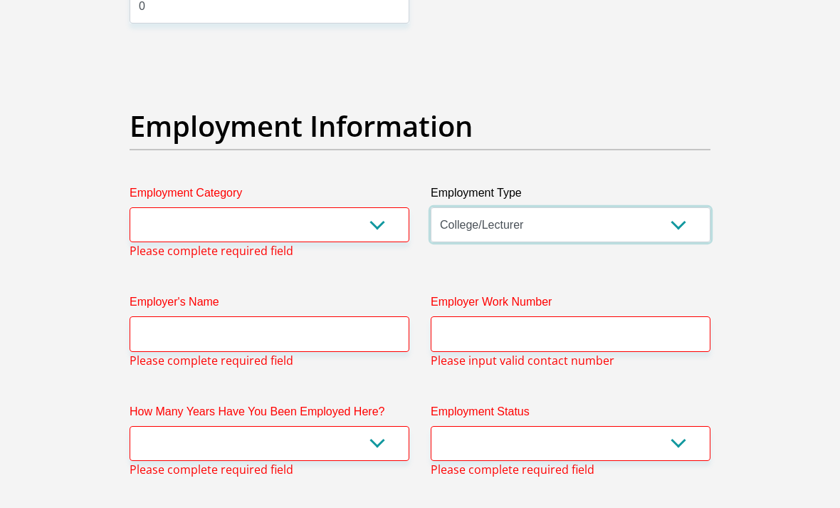
click at [671, 242] on select "College/Lecturer Craft Seller Creative Driver Executive Farmer Forces - Non Com…" at bounding box center [571, 224] width 280 height 35
select select "Creative"
click at [386, 242] on select "AGRICULTURE ALCOHOL & TOBACCO CONSTRUCTION MATERIALS METALLURGY EQUIPMENT FOR R…" at bounding box center [270, 224] width 280 height 35
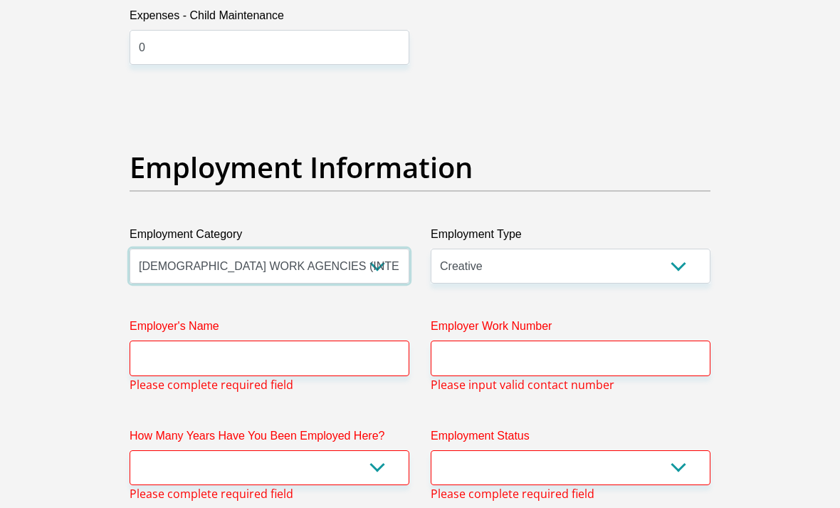
scroll to position [2510, 0]
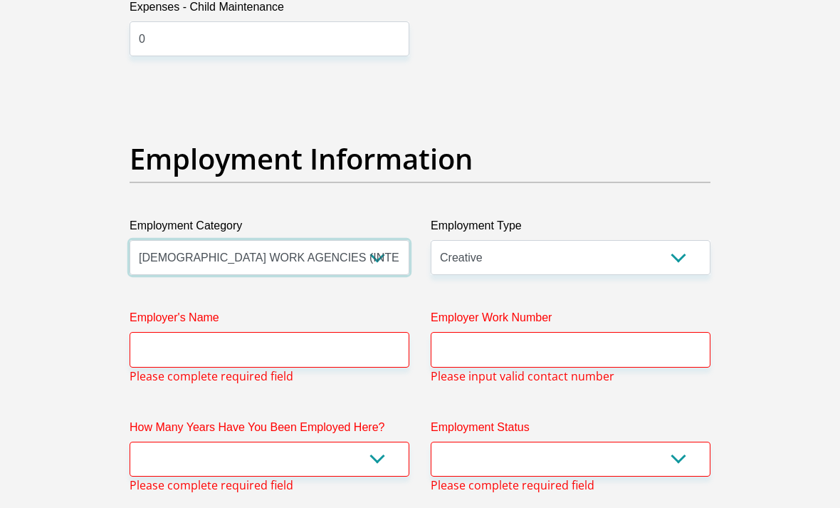
click at [387, 275] on select "AGRICULTURE ALCOHOL & TOBACCO CONSTRUCTION MATERIALS METALLURGY EQUIPMENT FOR R…" at bounding box center [270, 257] width 280 height 35
select select "52"
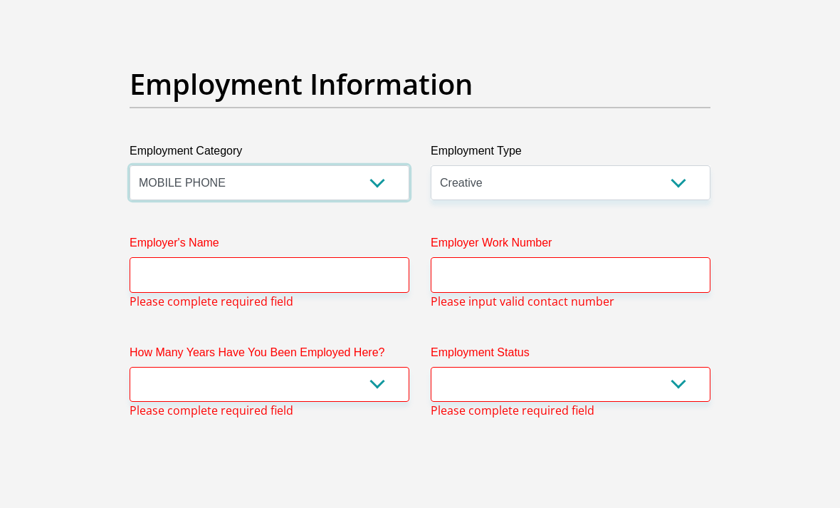
scroll to position [2586, 0]
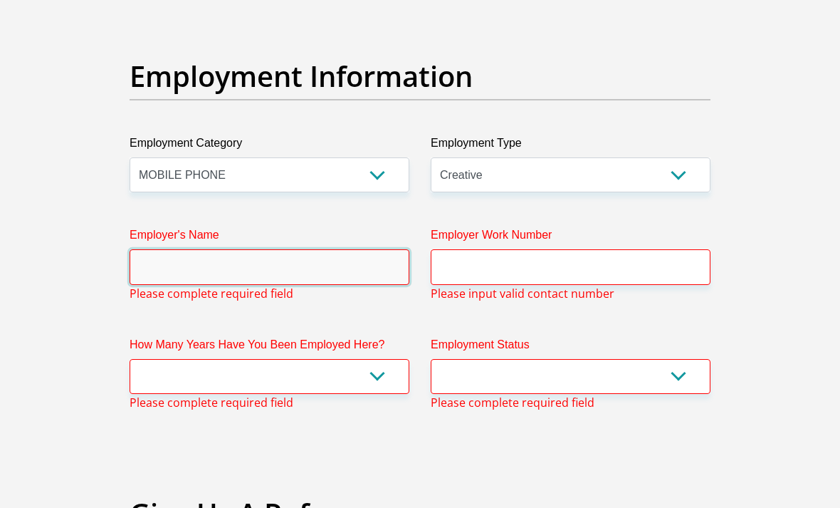
click at [327, 284] on input "Employer's Name" at bounding box center [270, 266] width 280 height 35
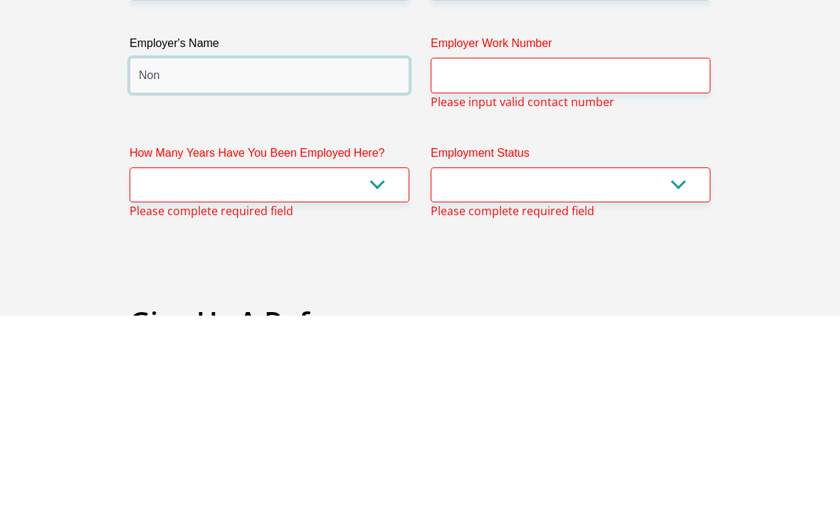
type input "Non"
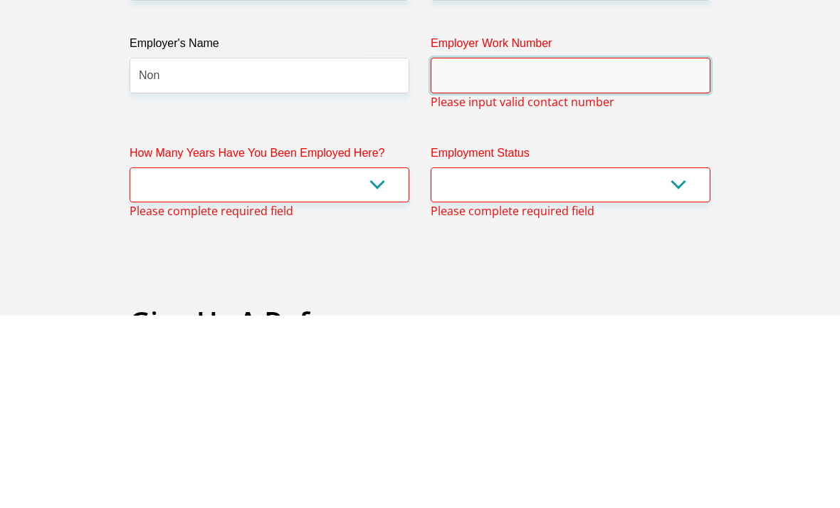
click at [607, 250] on input "Employer Work Number" at bounding box center [571, 267] width 280 height 35
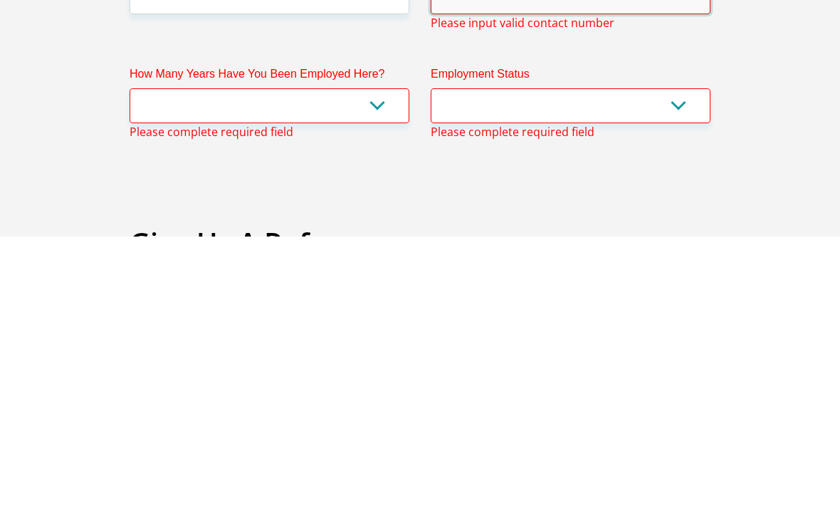
type input "Non"
click at [362, 360] on select "less than 1 year 1-3 years 3-5 years 5+ years" at bounding box center [270, 377] width 280 height 35
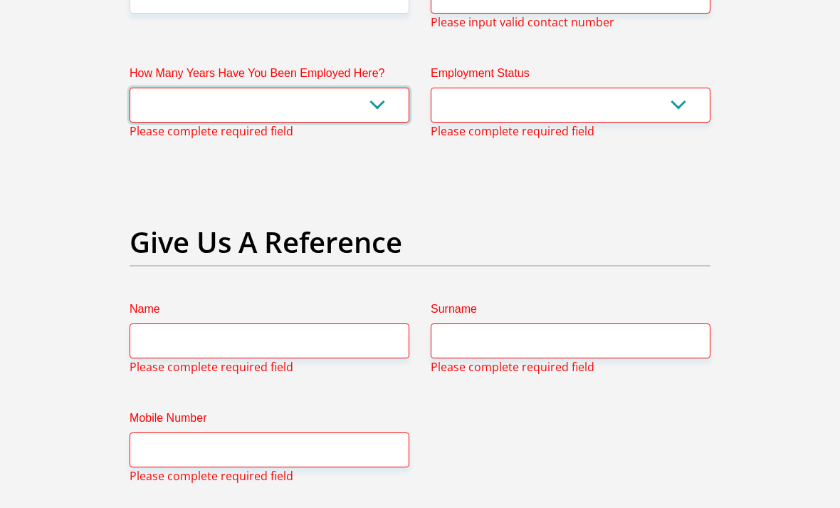
select select "6"
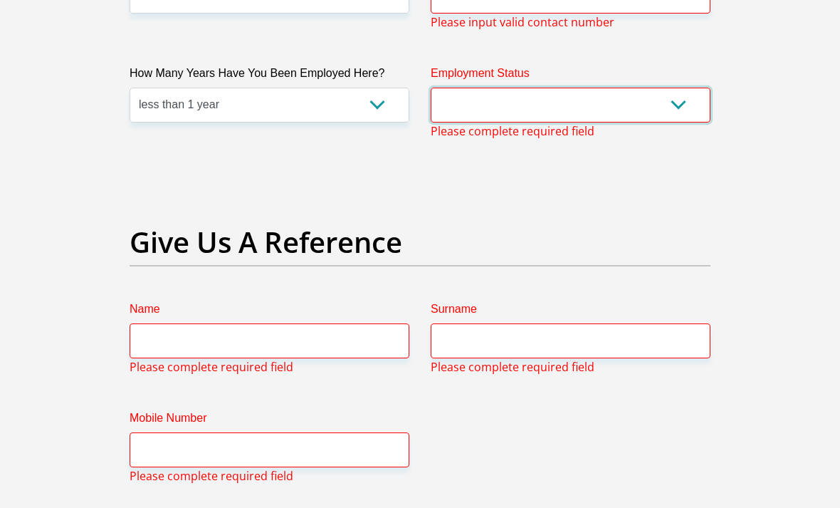
click at [684, 122] on select "Permanent/Full-time Part-time/Casual Contract Worker Self-Employed Housewife Re…" at bounding box center [571, 105] width 280 height 35
select select "7"
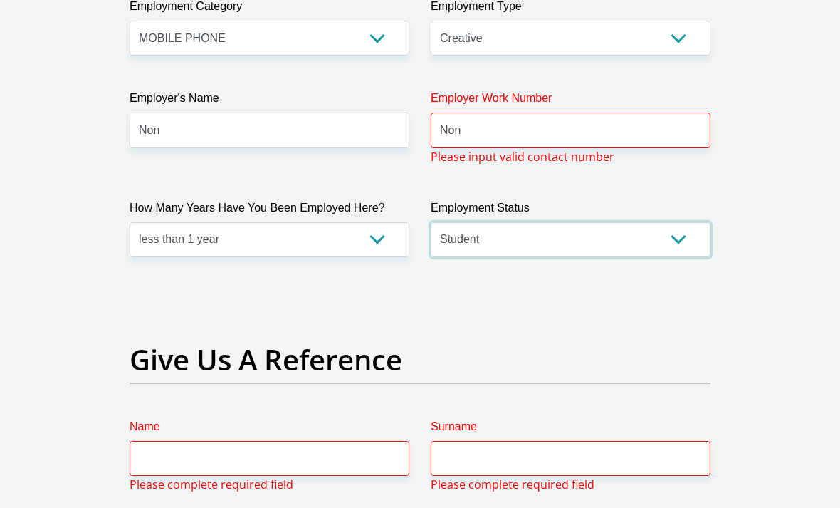
scroll to position [2723, 0]
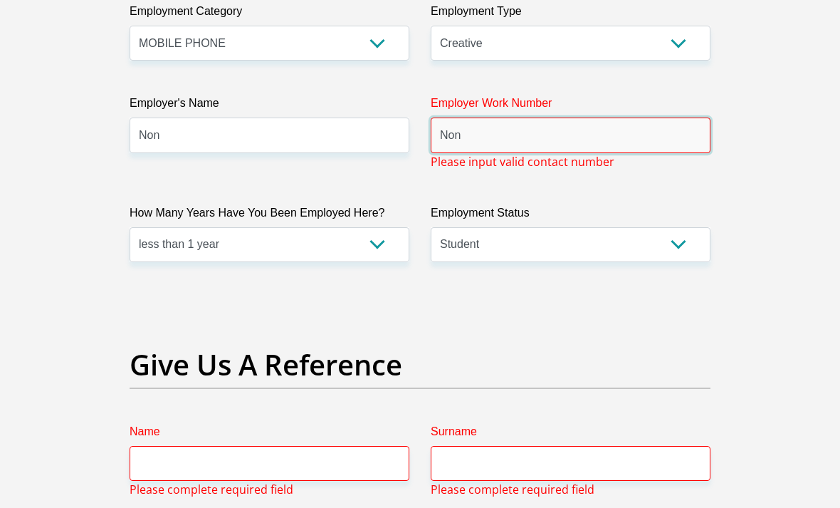
click at [593, 153] on input "Non" at bounding box center [571, 135] width 280 height 35
type input "N"
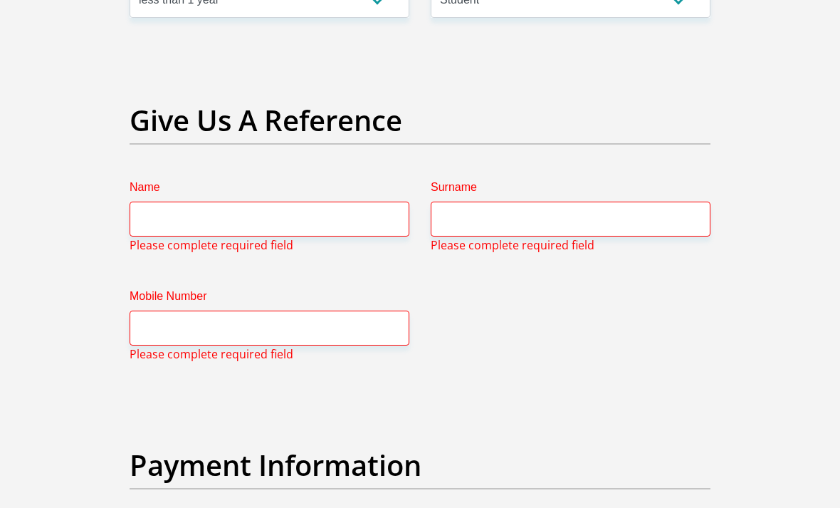
scroll to position [2951, 0]
type input "0847843645"
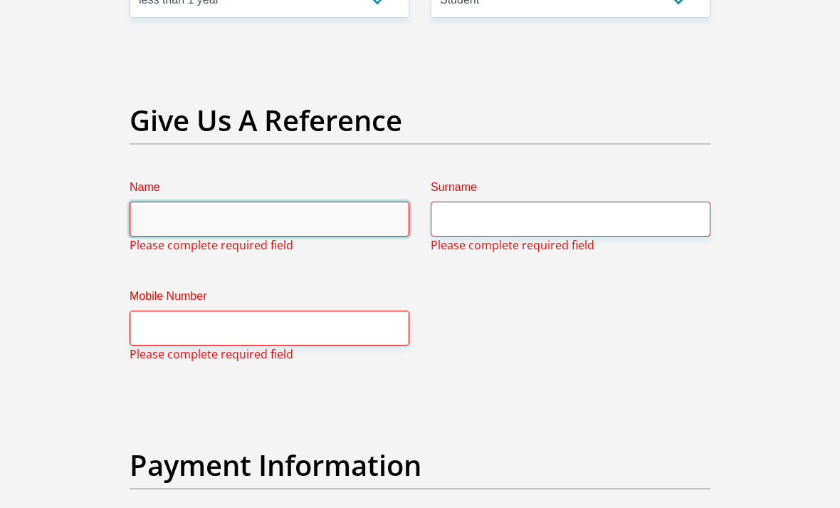
click at [357, 236] on input "Name" at bounding box center [270, 218] width 280 height 35
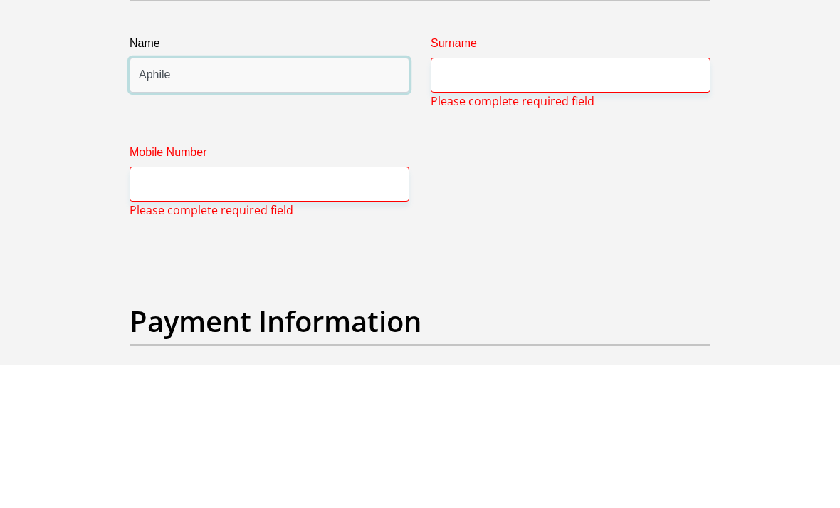
type input "Aphile"
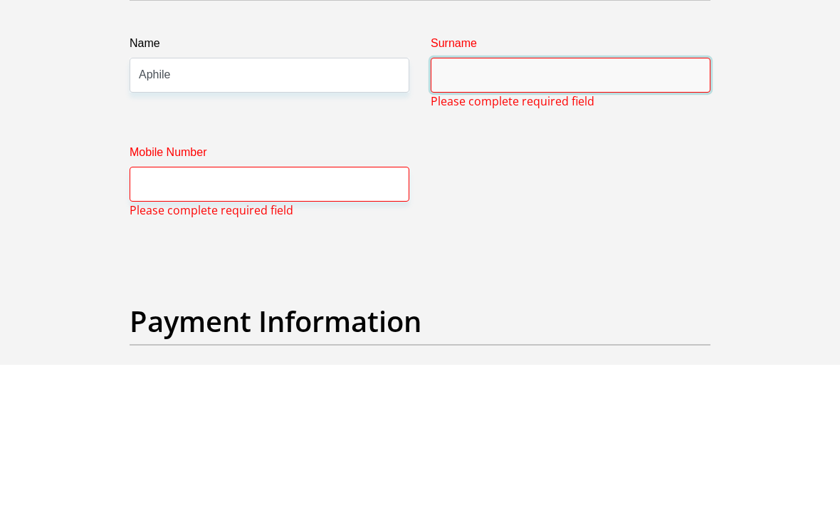
click at [567, 201] on input "Surname" at bounding box center [571, 218] width 280 height 35
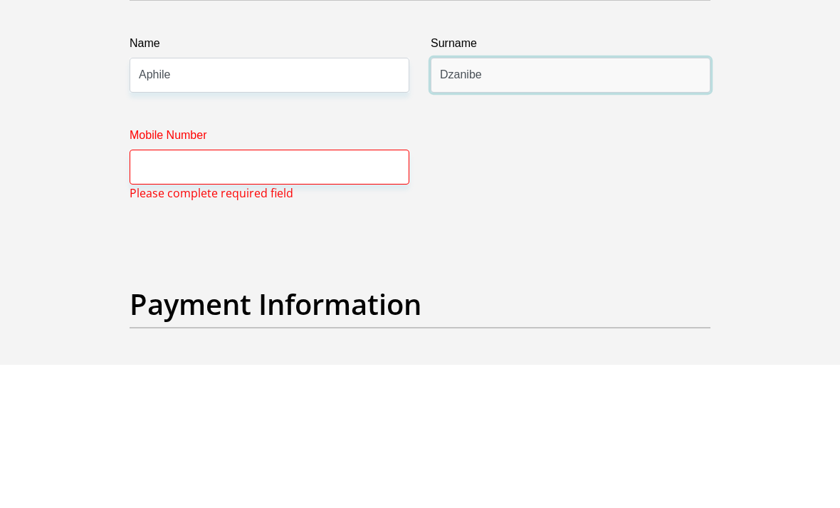
type input "Dzanibe"
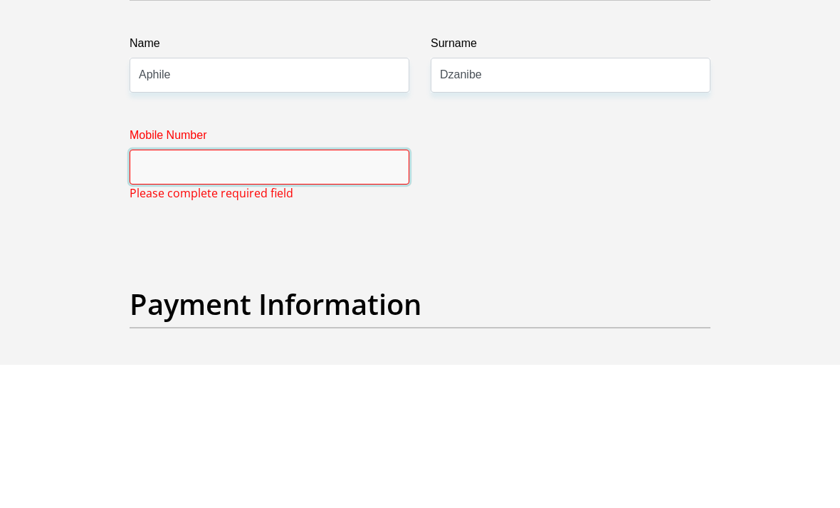
click at [294, 293] on input "Mobile Number" at bounding box center [270, 310] width 280 height 35
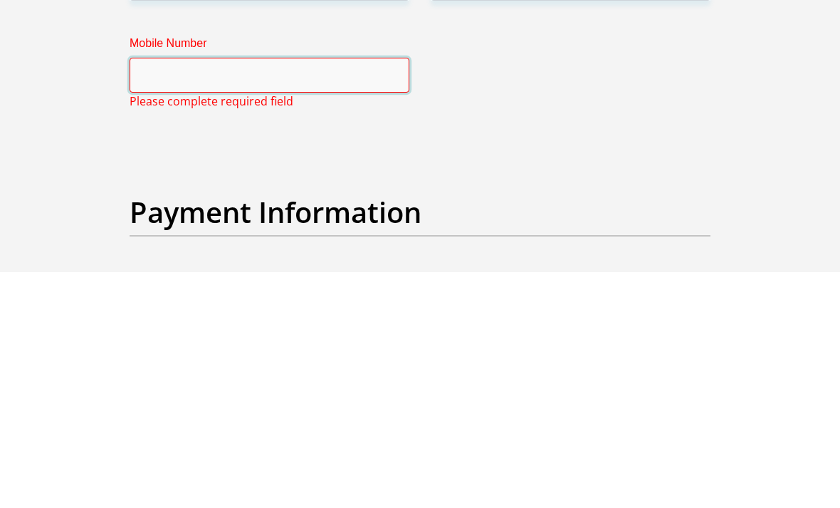
type input "0847843645"
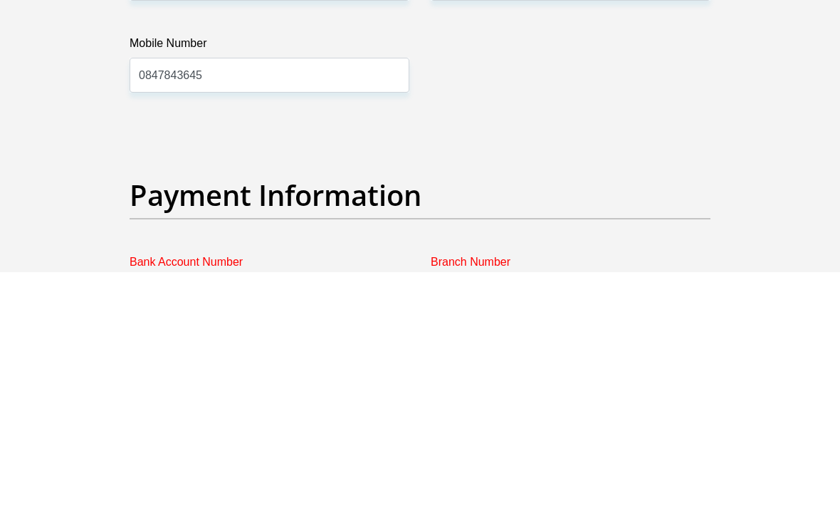
scroll to position [3187, 0]
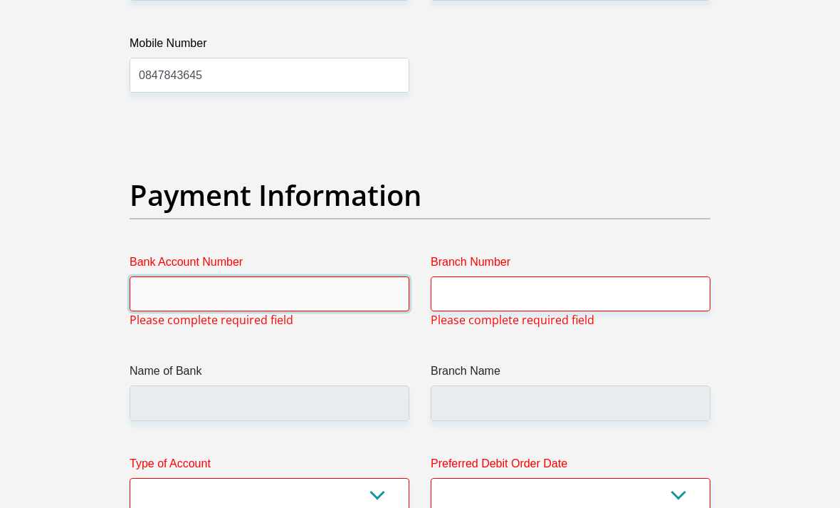
click at [324, 311] on input "Bank Account Number" at bounding box center [270, 293] width 280 height 35
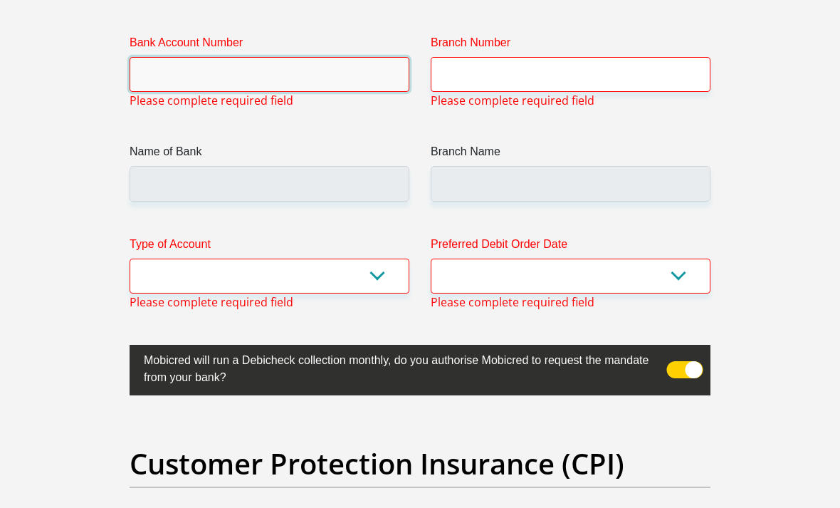
scroll to position [3405, 0]
